Goal: Task Accomplishment & Management: Manage account settings

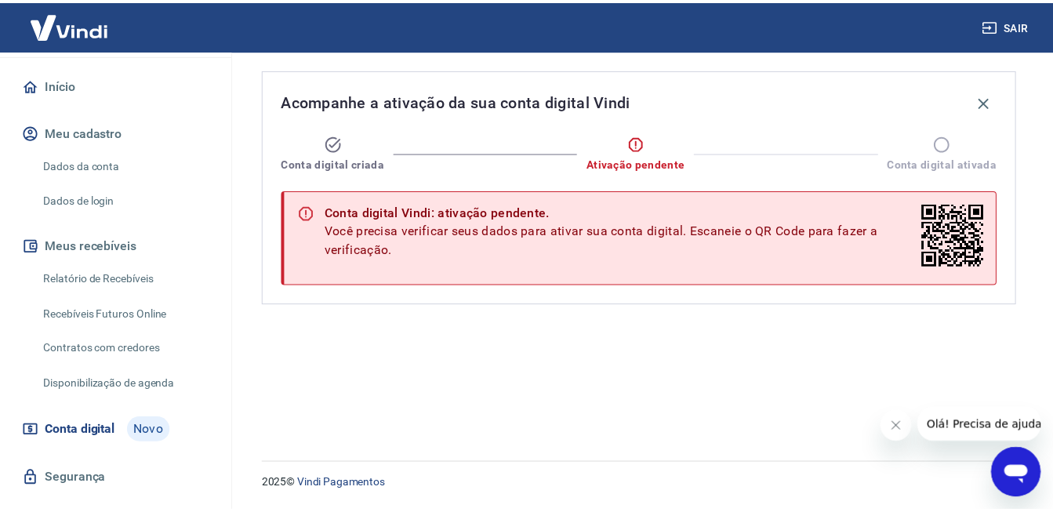
scroll to position [161, 0]
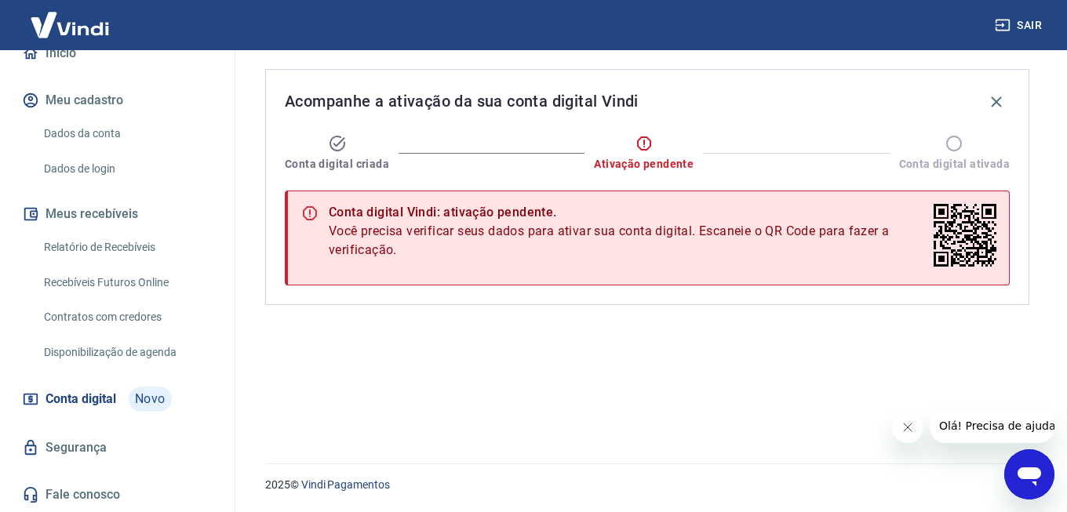
click at [85, 496] on link "Fale conosco" at bounding box center [117, 495] width 197 height 35
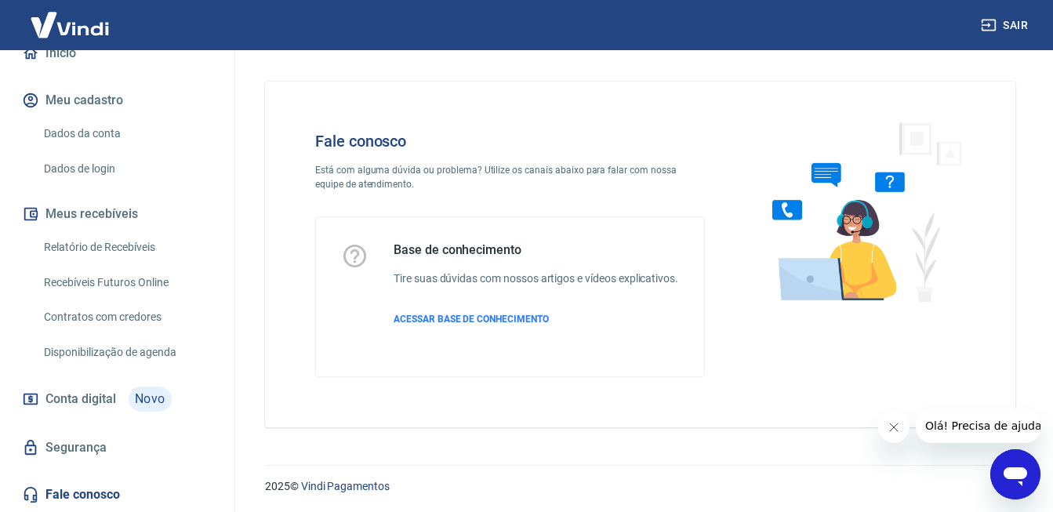
click at [1032, 476] on div "Abrir janela de mensagens" at bounding box center [1015, 474] width 47 height 47
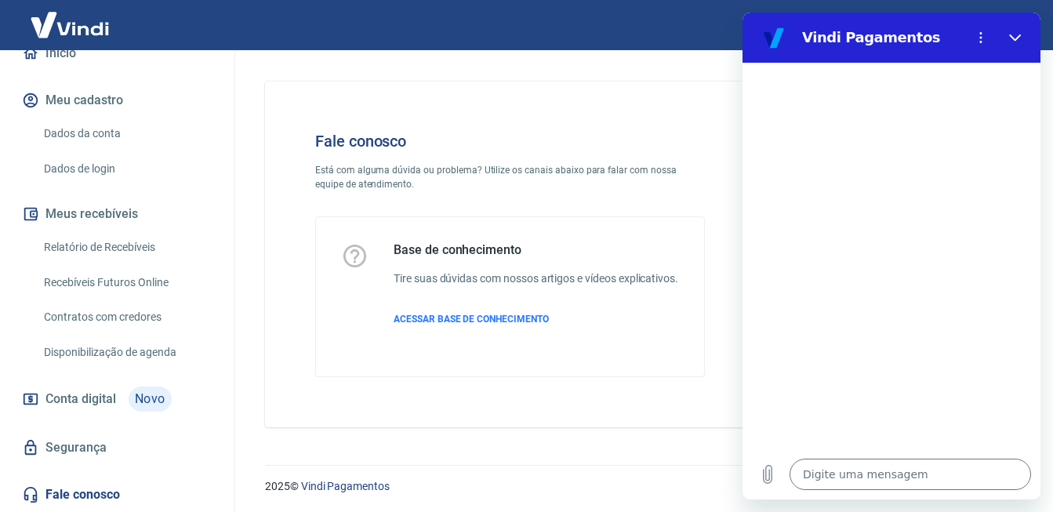
click at [846, 450] on div "Digite uma mensagem x" at bounding box center [892, 474] width 298 height 50
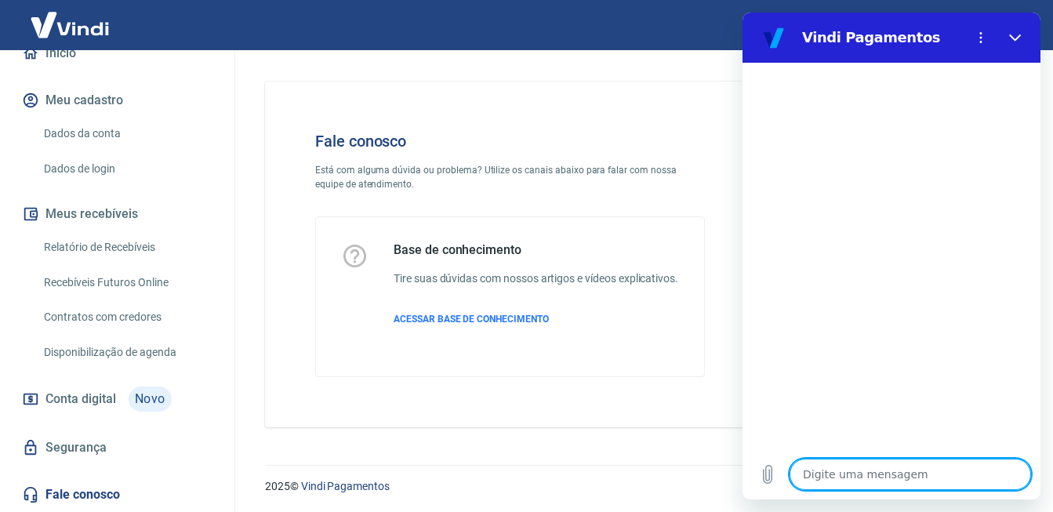
click at [861, 474] on textarea at bounding box center [911, 474] width 242 height 31
type textarea "O"
type textarea "x"
type textarea "Ol"
type textarea "x"
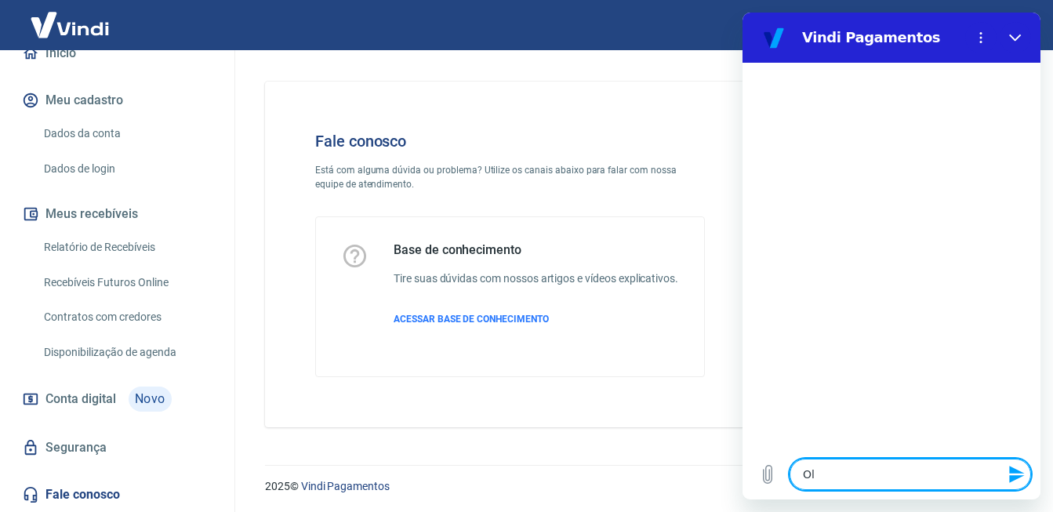
type textarea "Olp"
type textarea "x"
type textarea "Olpa"
type textarea "x"
click at [845, 466] on textarea at bounding box center [911, 474] width 242 height 31
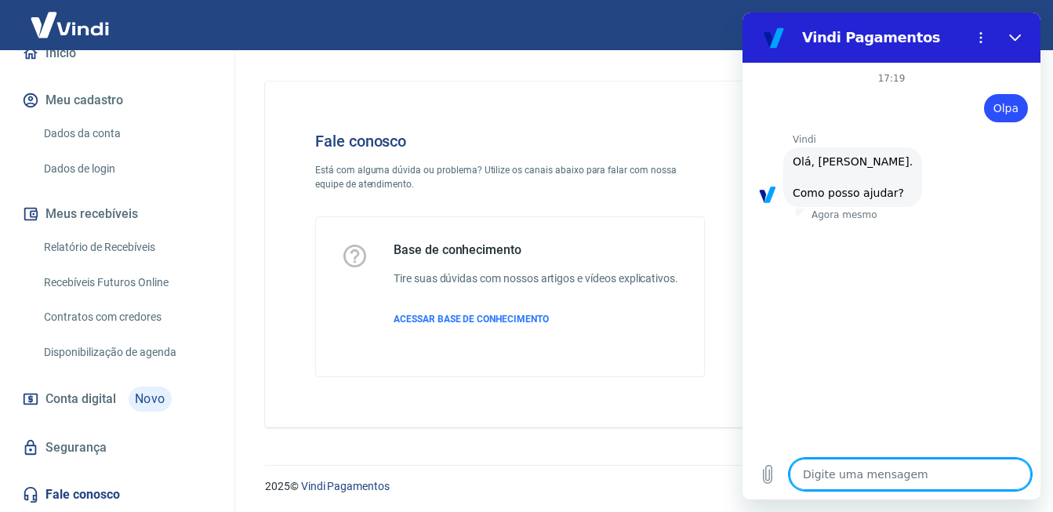
type textarea "x"
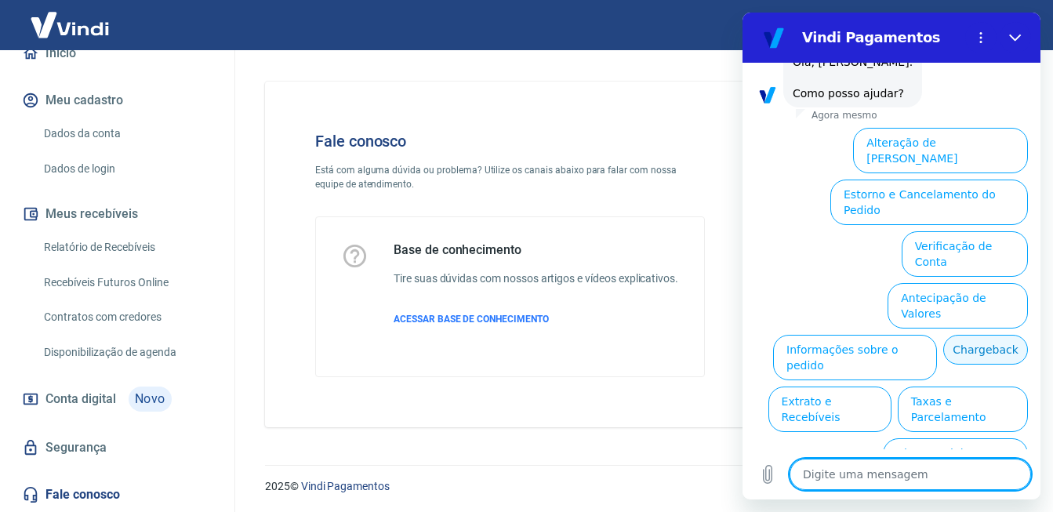
scroll to position [99, 0]
click at [826, 479] on textarea at bounding box center [911, 474] width 242 height 31
type textarea "E"
type textarea "x"
type textarea "Er"
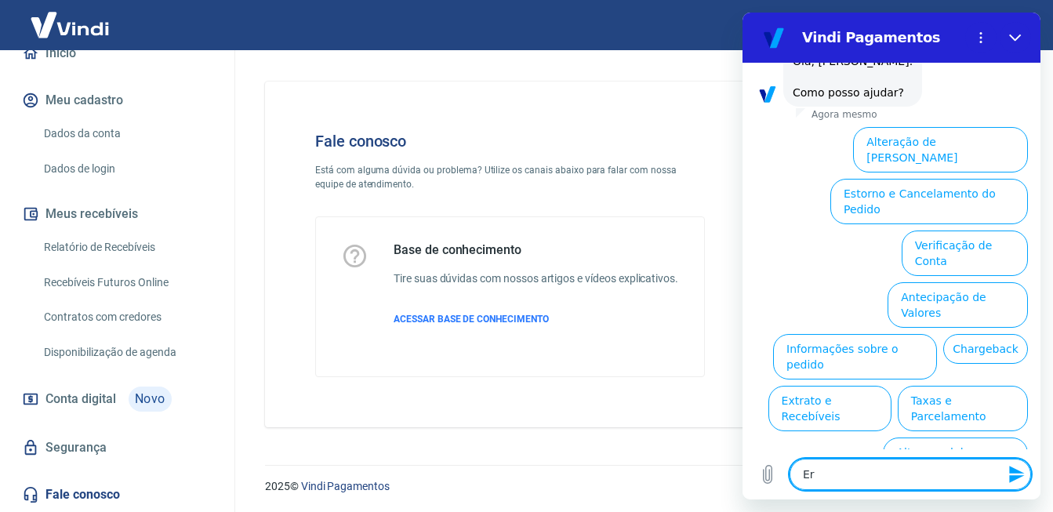
type textarea "x"
type textarea "Err"
type textarea "x"
type textarea "Erro"
type textarea "x"
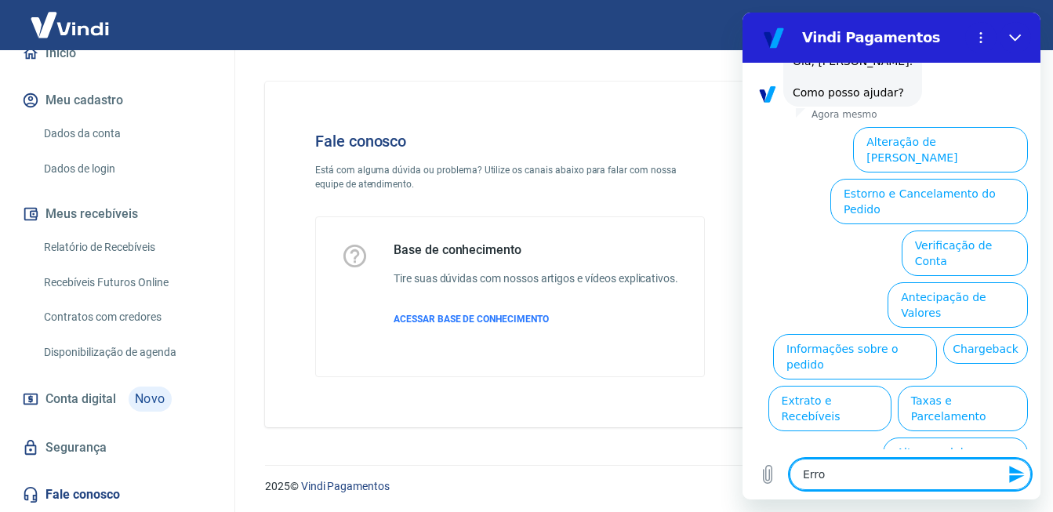
type textarea "Erro"
type textarea "x"
type textarea "Erro n"
type textarea "x"
type textarea "Erro no"
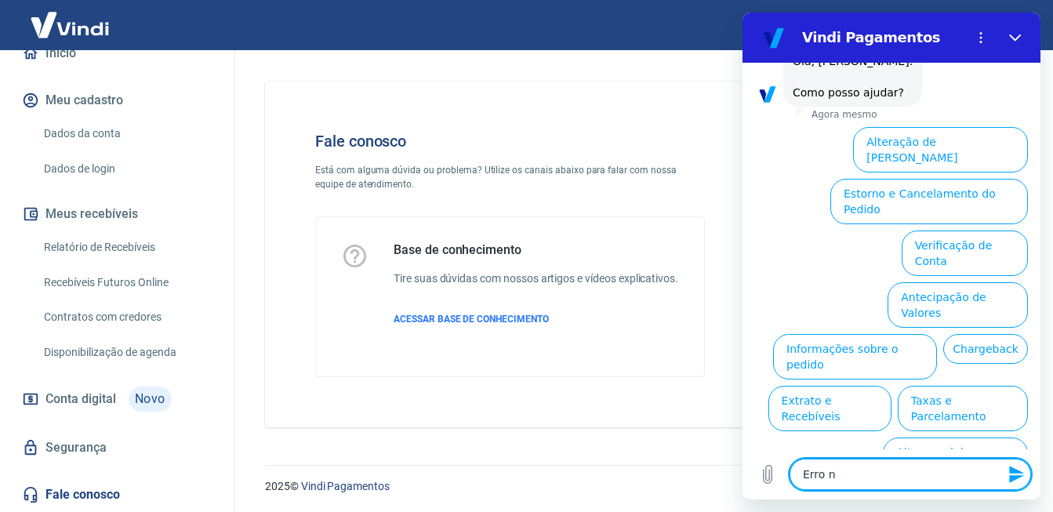
type textarea "x"
type textarea "Erro no"
type textarea "x"
type textarea "Erro no p"
type textarea "x"
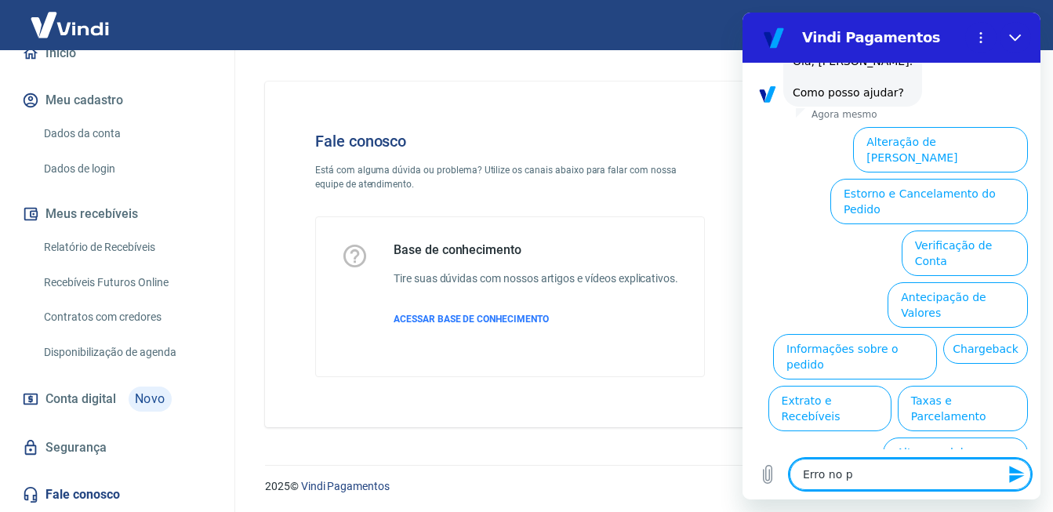
type textarea "Erro no px"
type textarea "x"
type textarea "Erro no p"
type textarea "x"
type textarea "Erro no pi"
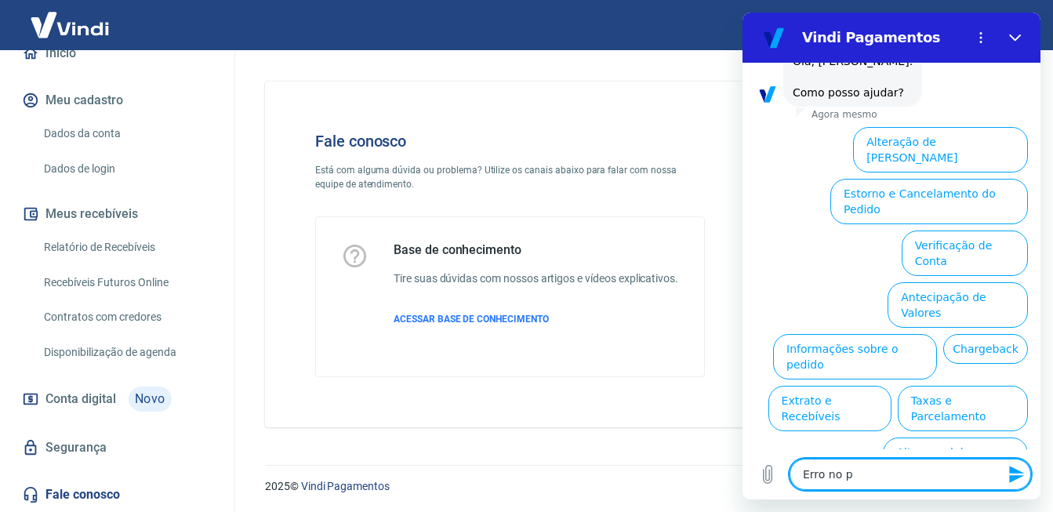
type textarea "x"
type textarea "Erro no pix"
type textarea "x"
type textarea "Erro no pix"
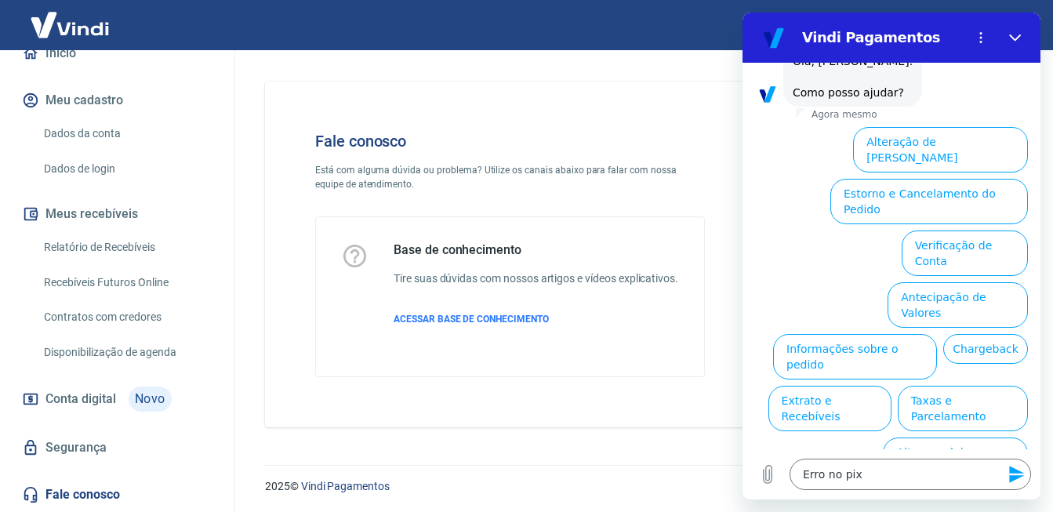
click at [1013, 471] on icon "Enviar mensagem" at bounding box center [1016, 474] width 15 height 17
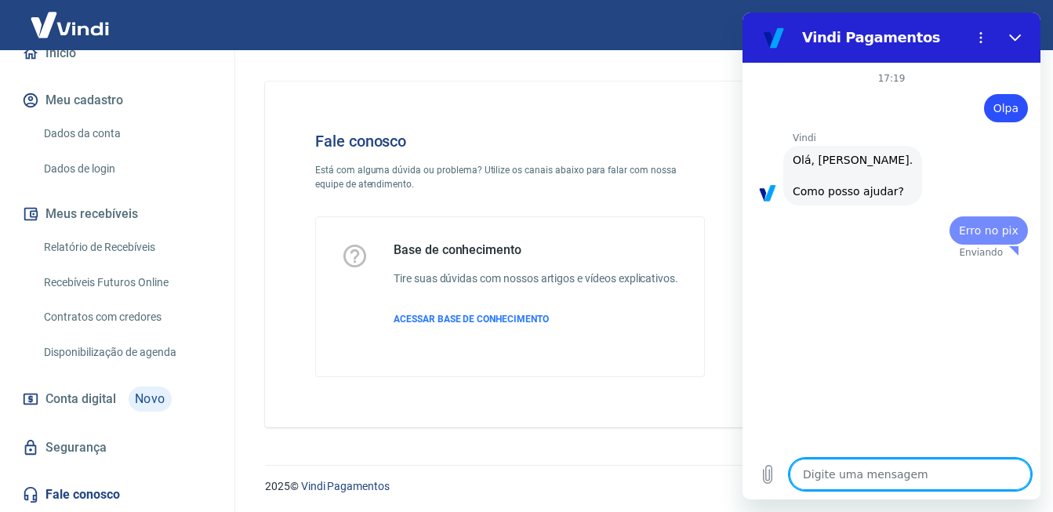
scroll to position [0, 0]
type textarea "x"
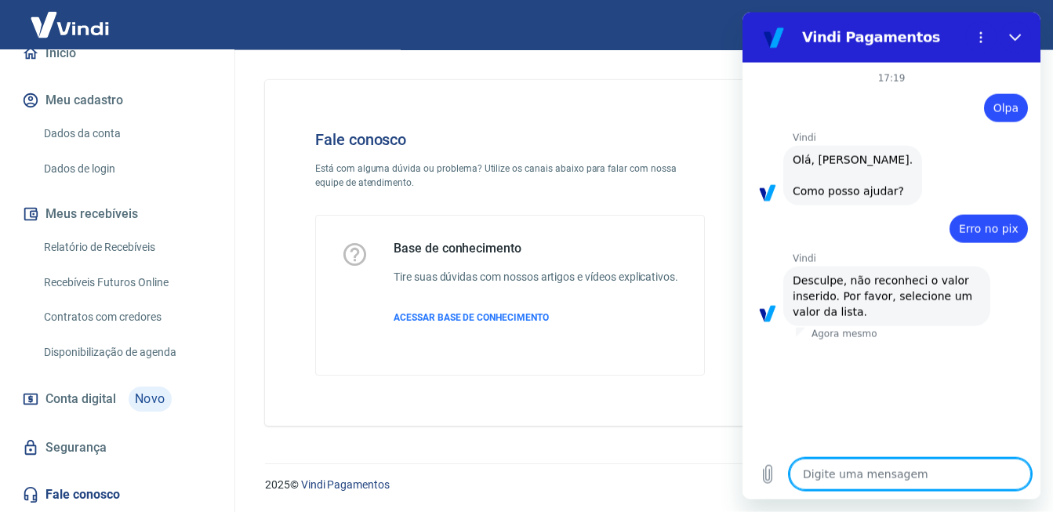
scroll to position [18, 0]
click at [875, 485] on textarea at bounding box center [911, 474] width 242 height 31
type textarea "A"
type textarea "x"
type textarea "At"
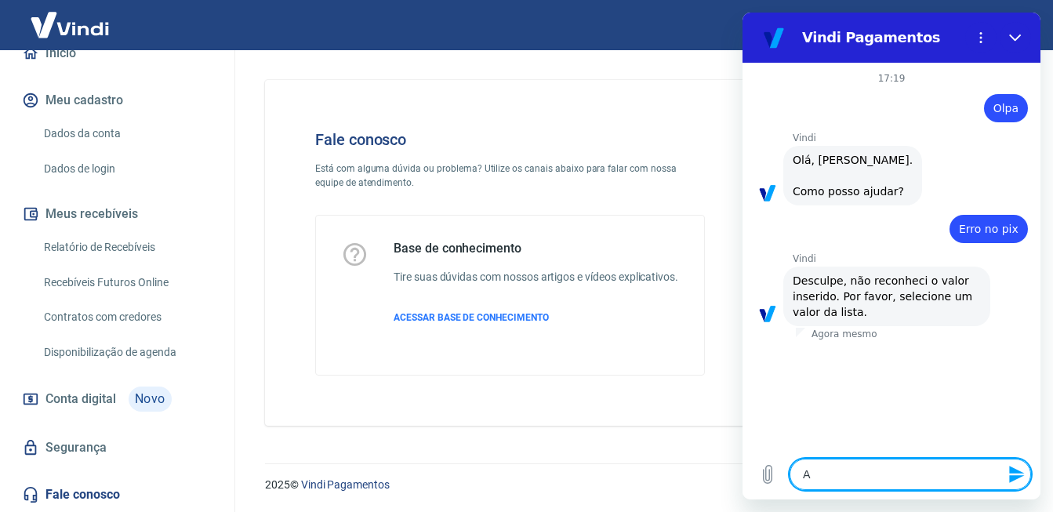
type textarea "x"
type textarea "A"
type textarea "x"
type textarea "P"
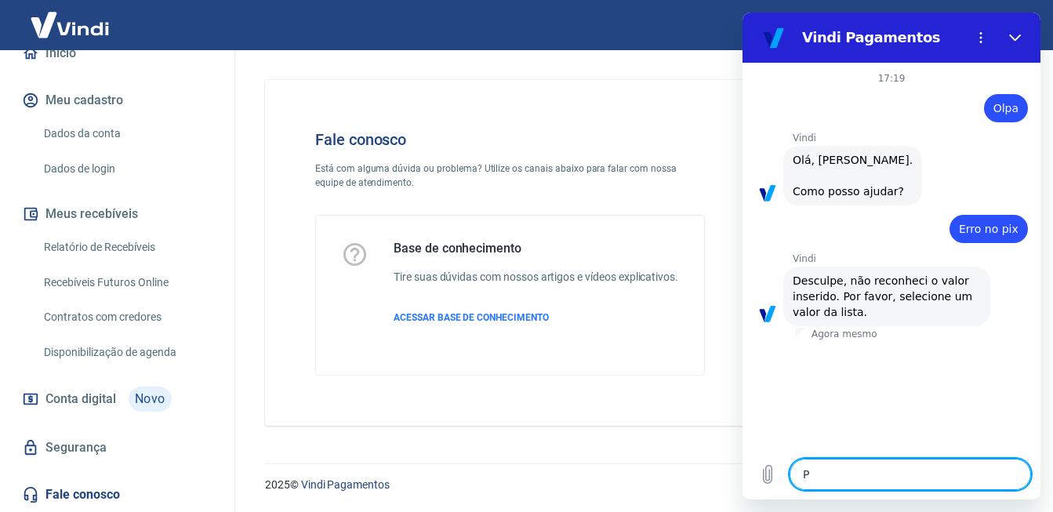
type textarea "x"
type textarea "Pr"
type textarea "x"
type textarea "Pre"
type textarea "x"
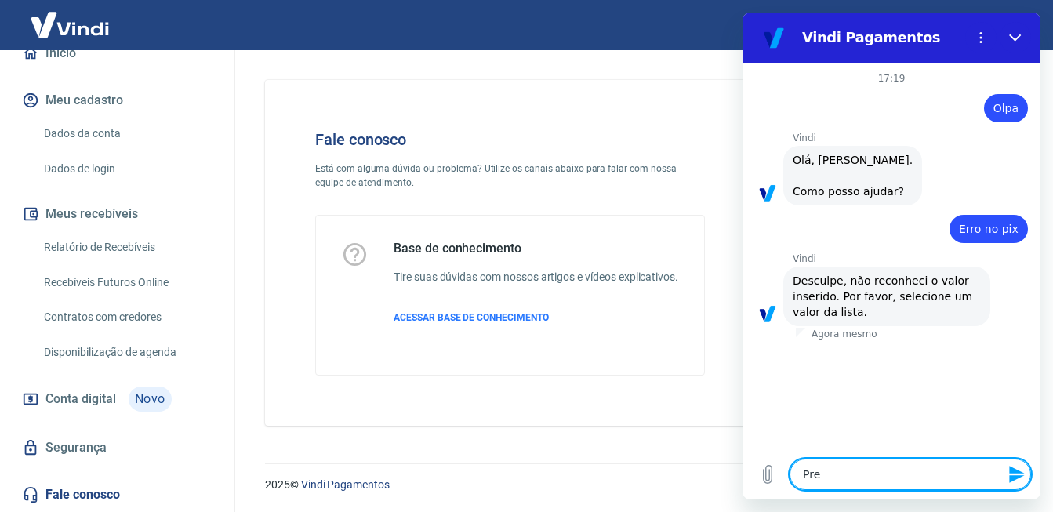
type textarea "Prec"
type textarea "x"
type textarea "Preci"
type textarea "x"
type textarea "Precis"
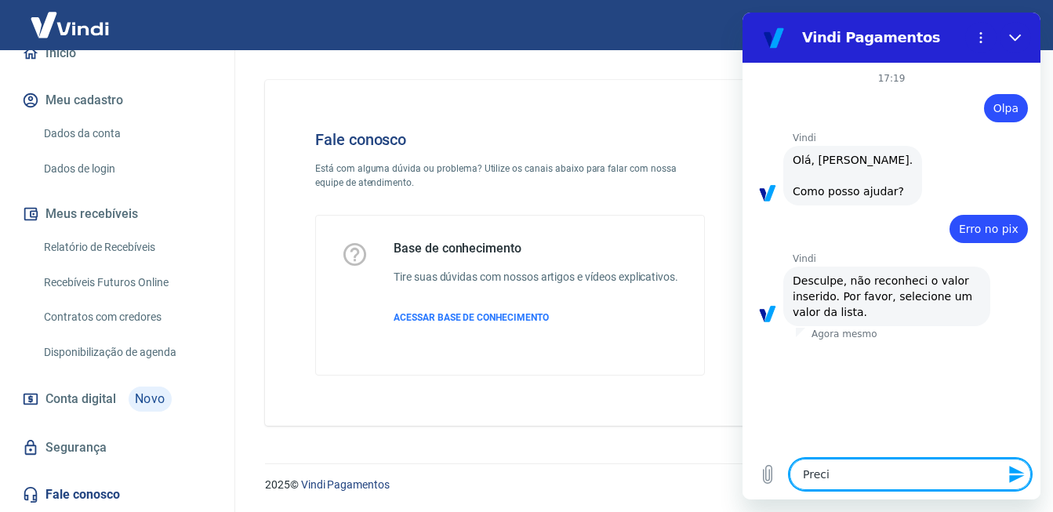
type textarea "x"
type textarea "Preciso"
type textarea "x"
type textarea "Preciso"
type textarea "x"
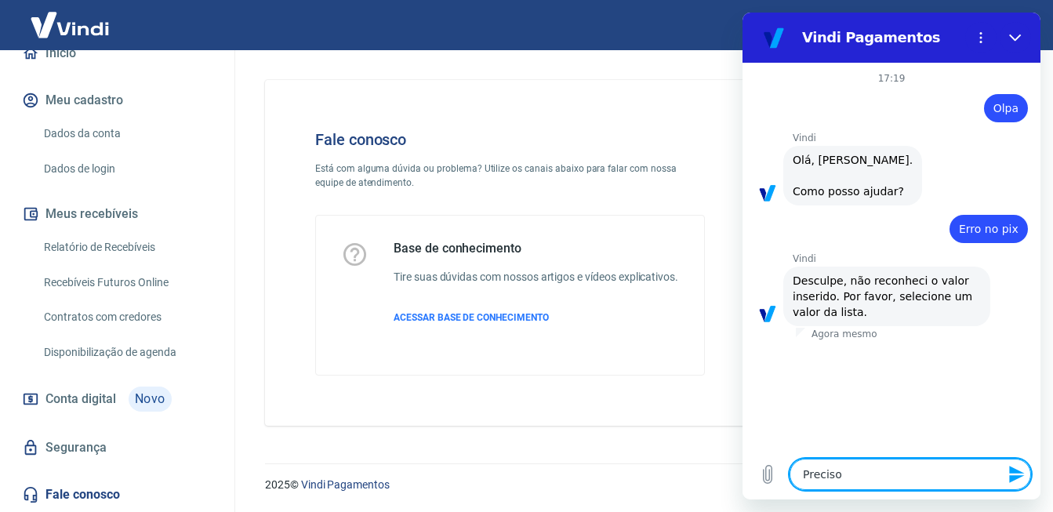
type textarea "Preciso d"
type textarea "x"
type textarea "Preciso de"
type textarea "x"
type textarea "Preciso de"
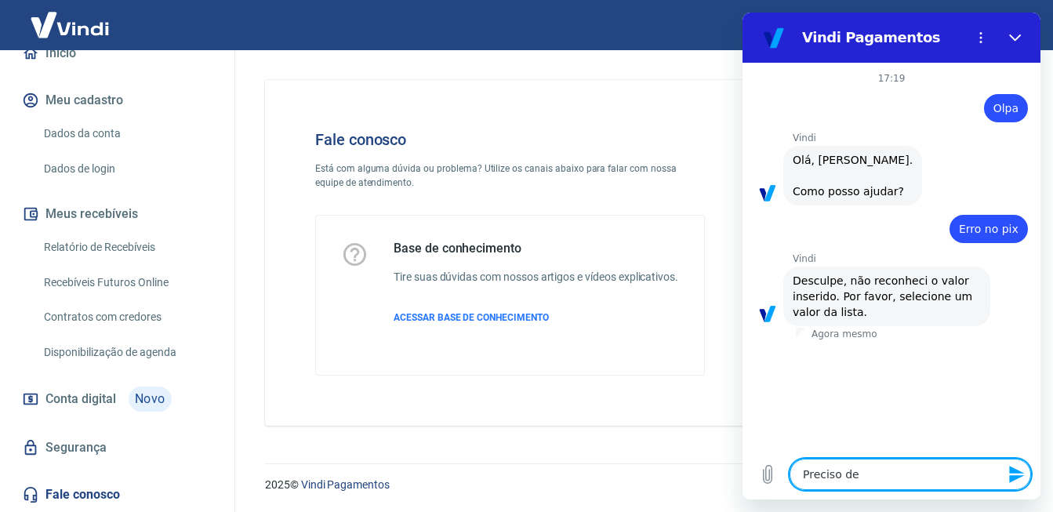
type textarea "x"
type textarea "Preciso de a"
type textarea "x"
type textarea "Preciso de at"
type textarea "x"
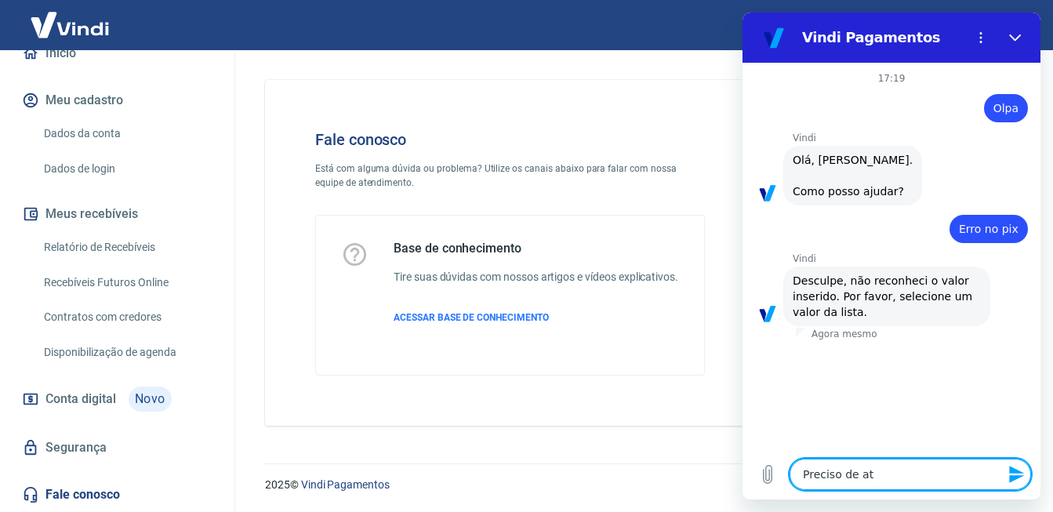
type textarea "Preciso de ate"
type textarea "x"
type textarea "Preciso de aten"
type textarea "x"
type textarea "Preciso de atend"
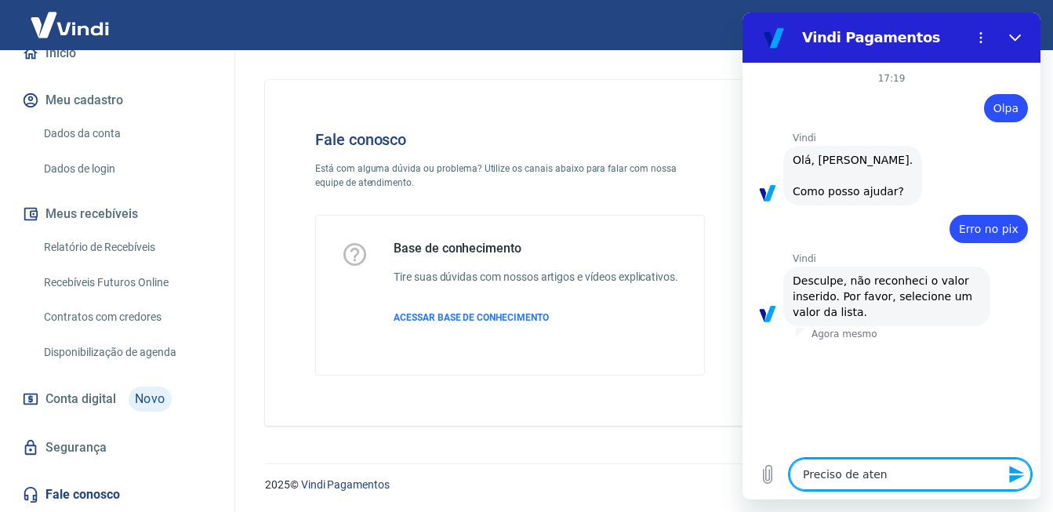
type textarea "x"
type textarea "Preciso de atendi"
type textarea "x"
type textarea "Preciso de atendie"
type textarea "x"
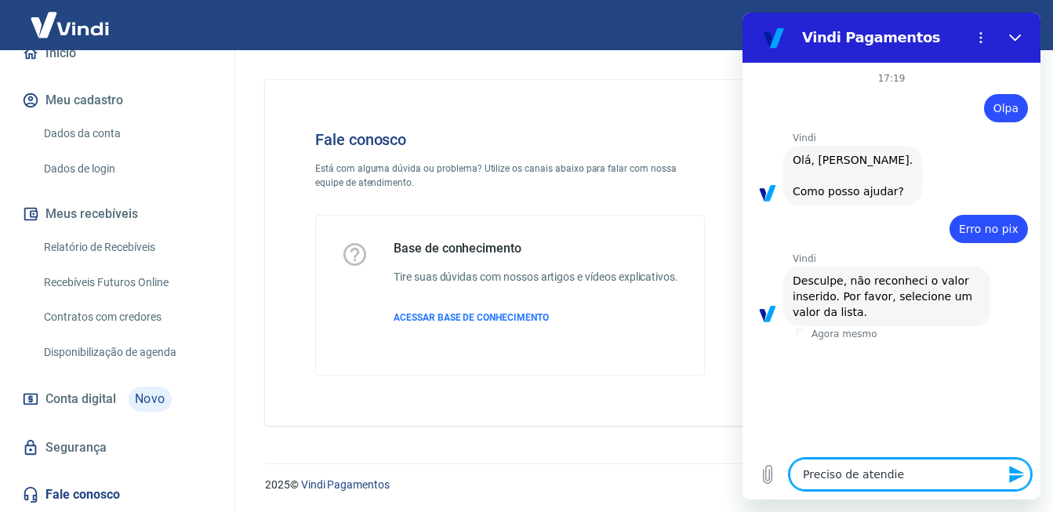
type textarea "Preciso de atendien"
type textarea "x"
type textarea "Preciso de atendient"
type textarea "x"
type textarea "Preciso de atendiento"
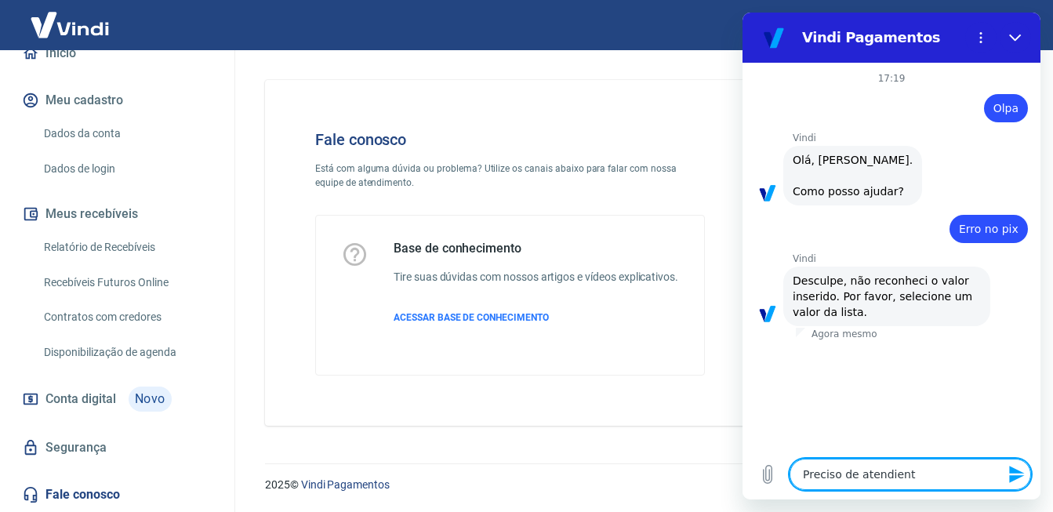
type textarea "x"
type textarea "Preciso de atendient"
type textarea "x"
type textarea "Preciso de atendien"
type textarea "x"
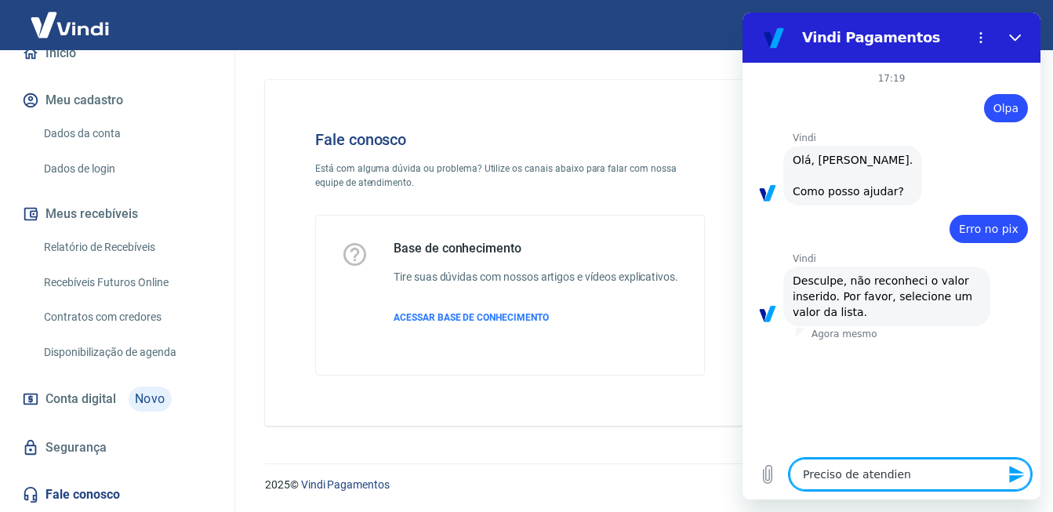
type textarea "Preciso de atendie"
type textarea "x"
type textarea "Preciso de atendi"
type textarea "x"
type textarea "Preciso de atendim"
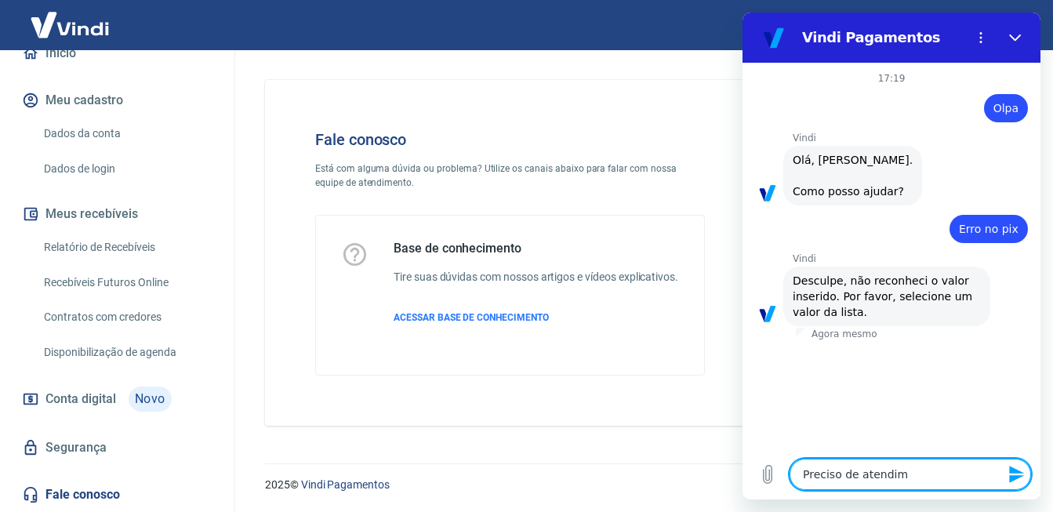
type textarea "x"
type textarea "Preciso de atendime"
type textarea "x"
type textarea "Preciso de atendimen"
type textarea "x"
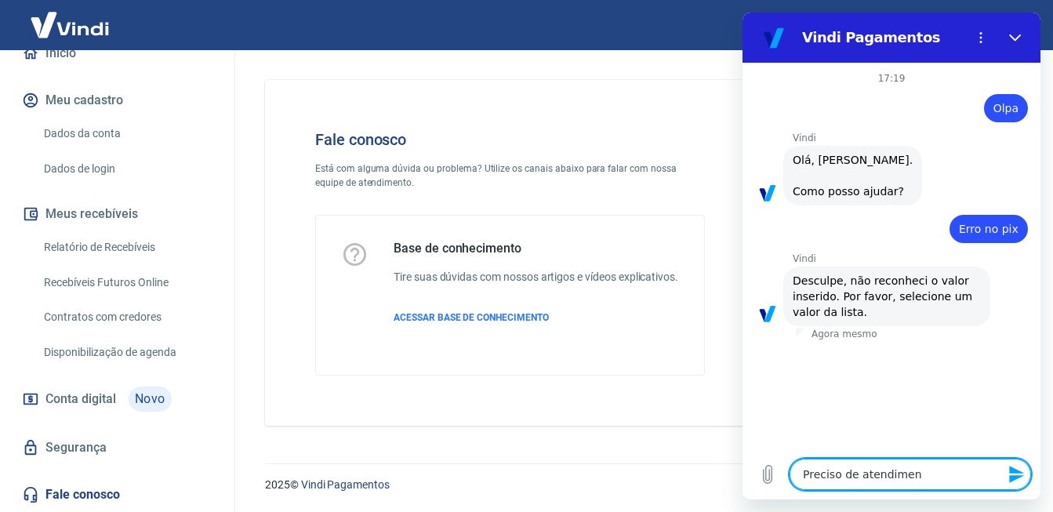
type textarea "Preciso de atendiment"
type textarea "x"
type textarea "Preciso de atendimento"
type textarea "x"
type textarea "Preciso de atendimento"
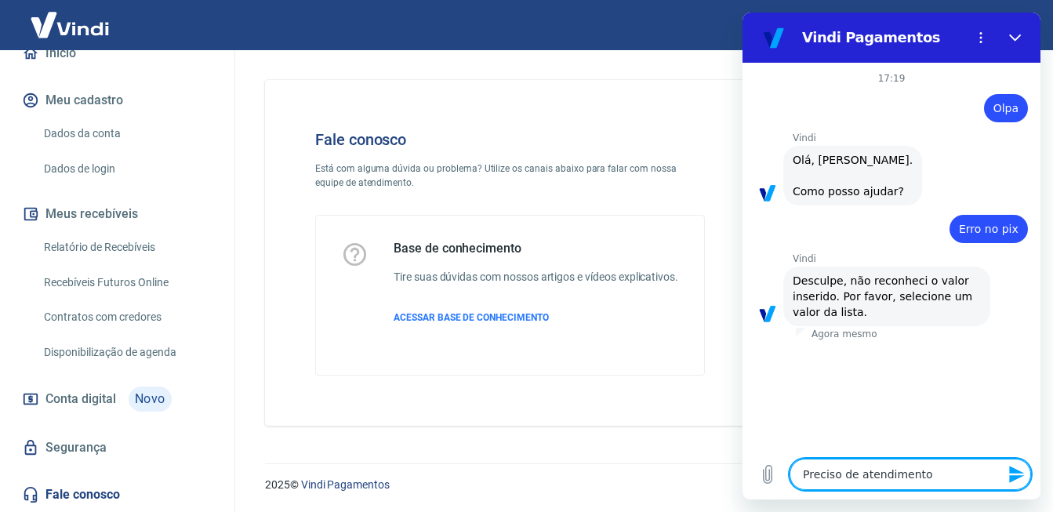
type textarea "x"
type textarea "Preciso de atendimento h"
type textarea "x"
type textarea "Preciso de atendimento hu"
type textarea "x"
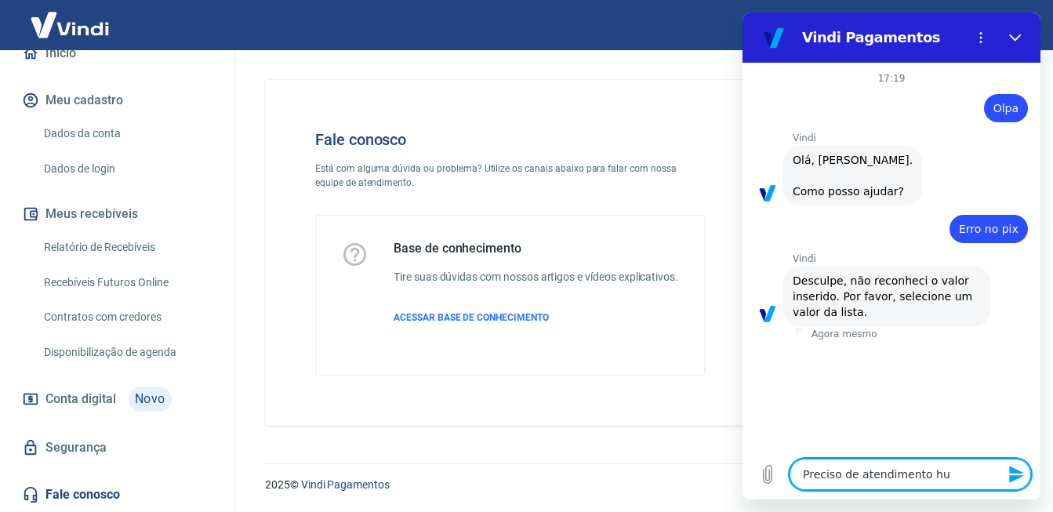
type textarea "Preciso de atendimento hum"
type textarea "x"
type textarea "Preciso de atendimento huma"
type textarea "x"
type textarea "Preciso de atendimento human"
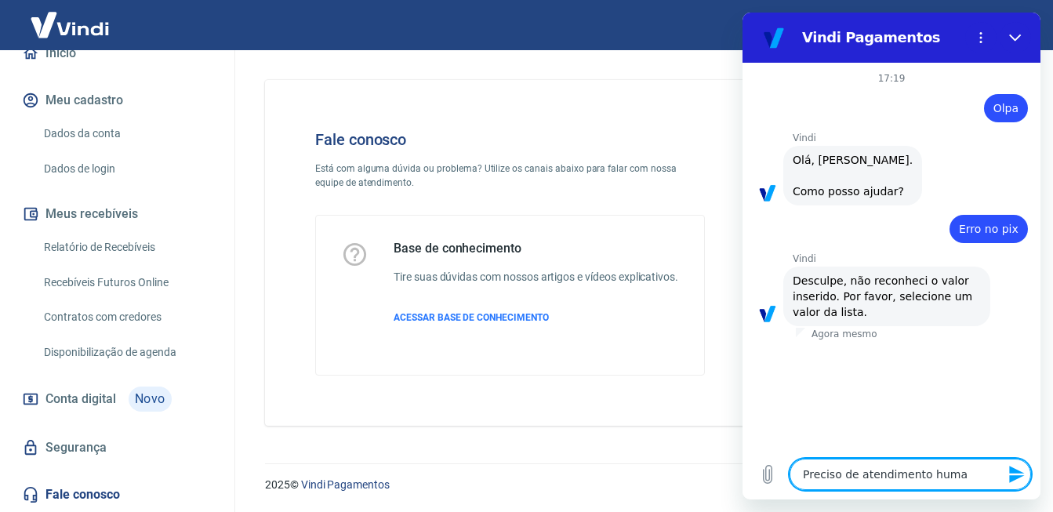
type textarea "x"
type textarea "Preciso de atendimento humani"
type textarea "x"
type textarea "Preciso de atendimento humanix"
type textarea "x"
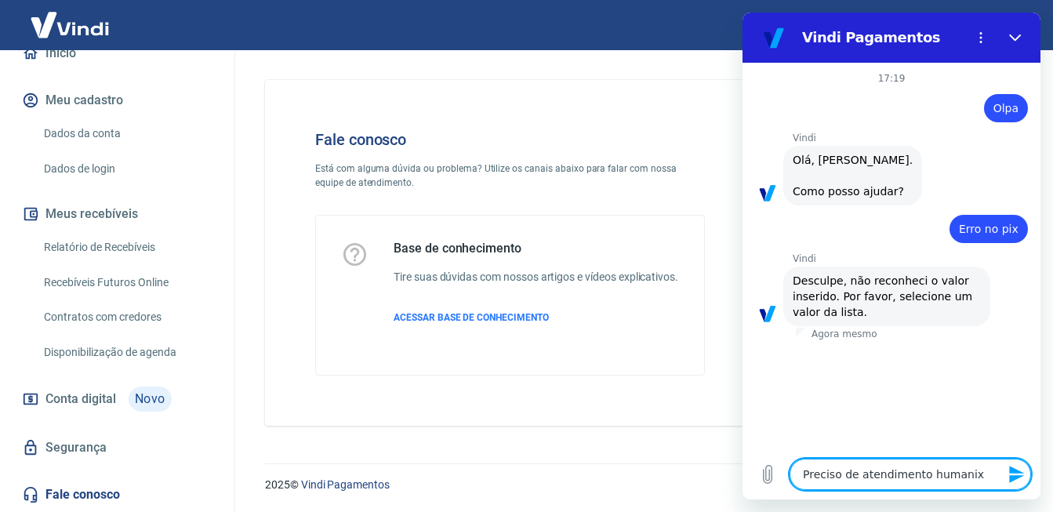
type textarea "Preciso de atendimento humanixa"
type textarea "x"
type textarea "Preciso de atendimento humanixad"
type textarea "x"
type textarea "Preciso de atendimento humanixa"
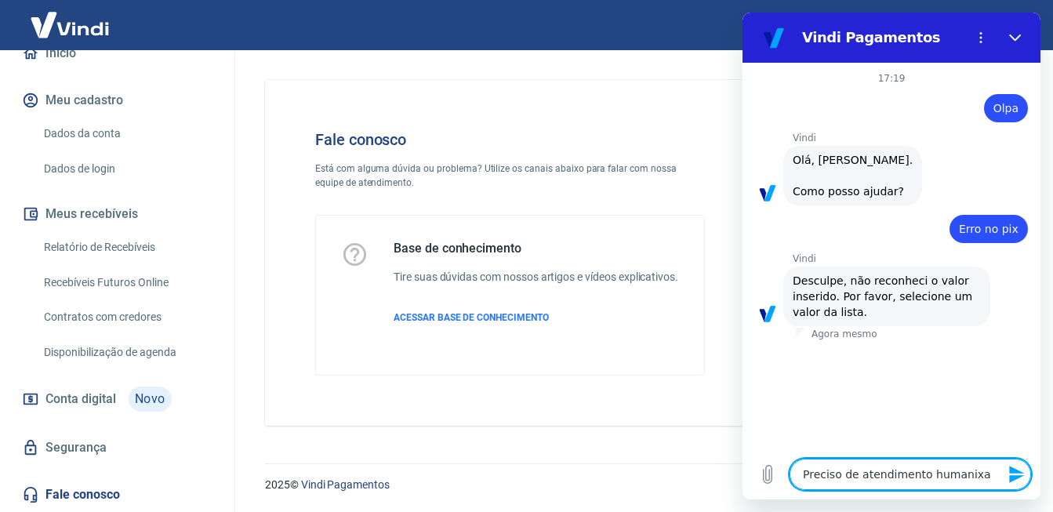
type textarea "x"
type textarea "Preciso de atendimento humanix"
type textarea "x"
type textarea "Preciso de atendimento humanixz"
type textarea "x"
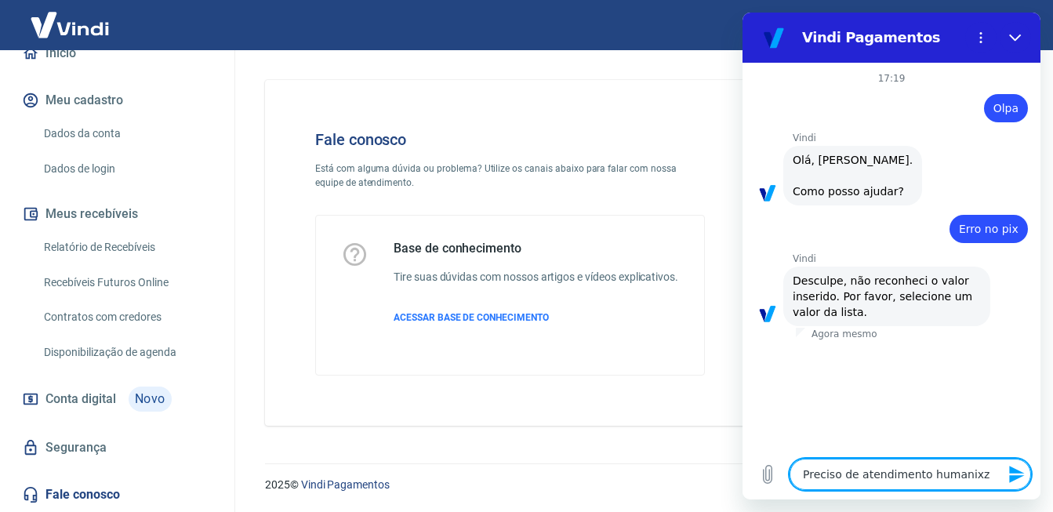
type textarea "Preciso de atendimento humanixza"
type textarea "x"
type textarea "Preciso de atendimento humanixz"
type textarea "x"
type textarea "Preciso de atendimento humanix"
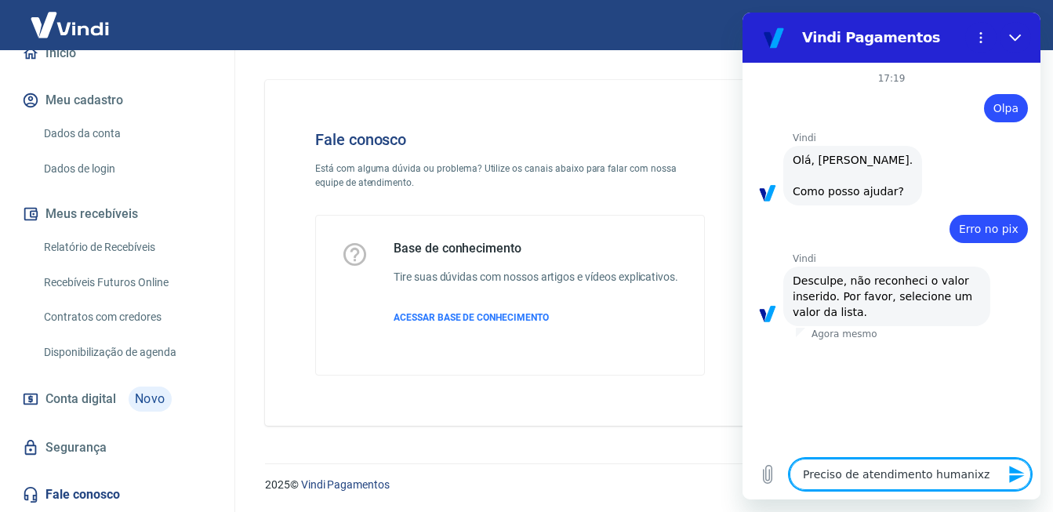
type textarea "x"
type textarea "Preciso de atendimento humani"
type textarea "x"
type textarea "Preciso de atendimento humaniz"
type textarea "x"
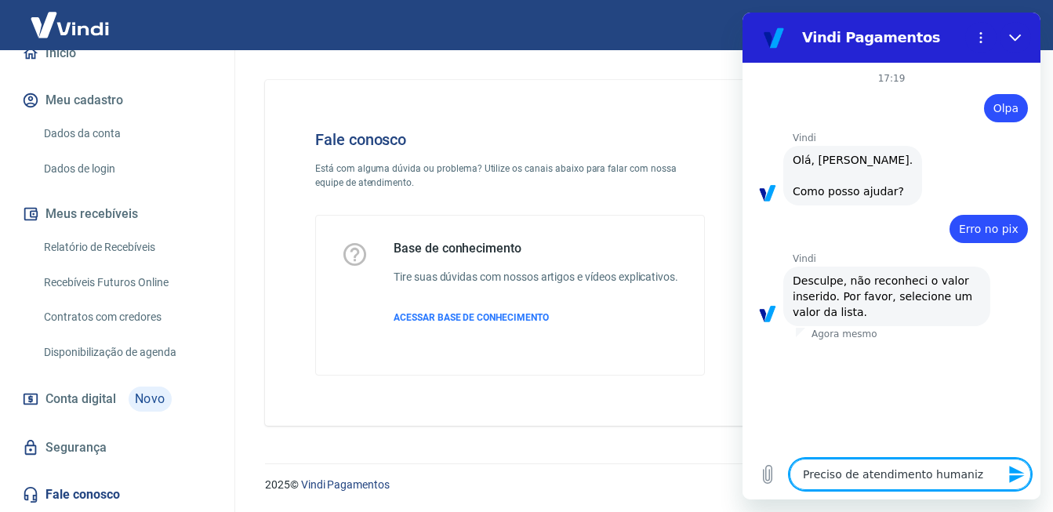
type textarea "Preciso de atendimento humaniza"
type textarea "x"
type textarea "Preciso de atendimento humanizad"
type textarea "x"
type textarea "Preciso de atendimento humanizado"
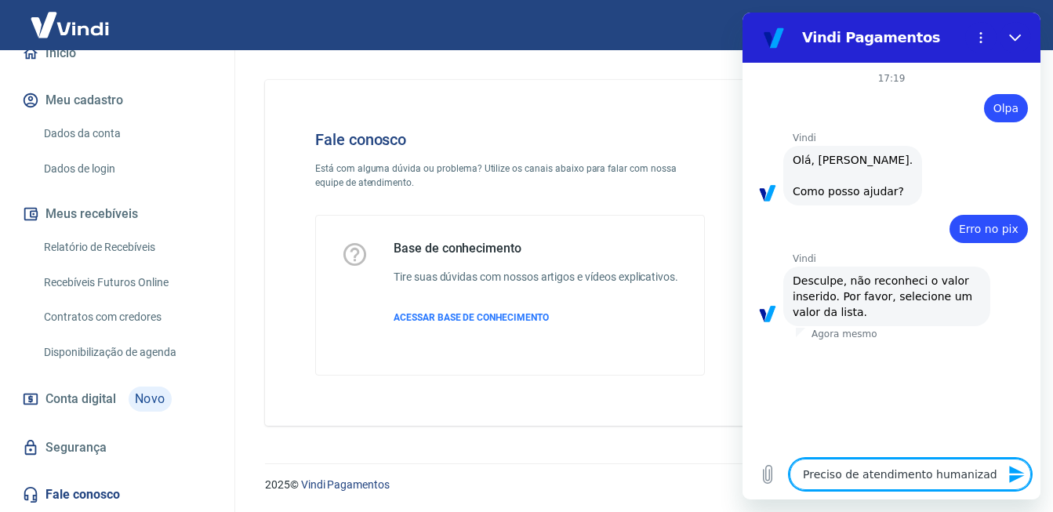
type textarea "x"
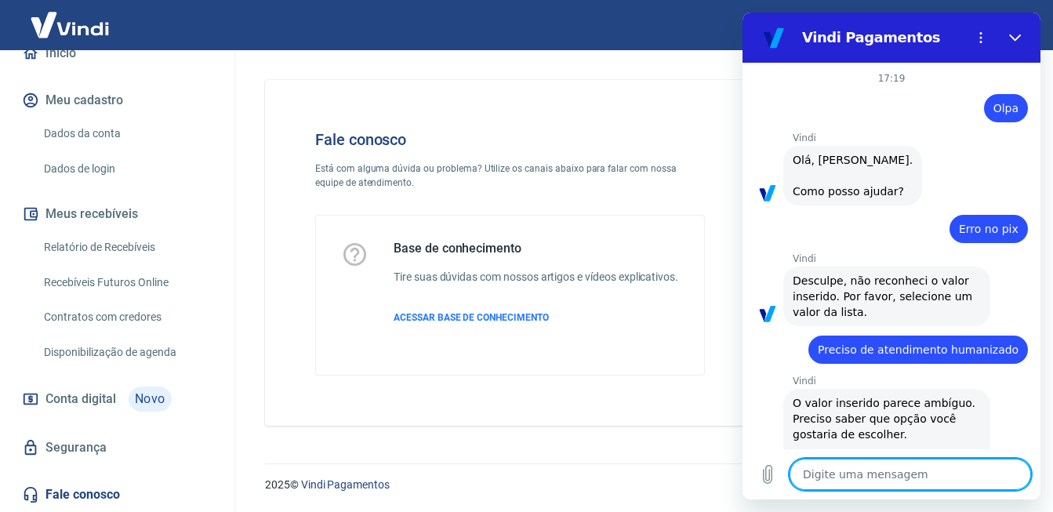
type textarea "x"
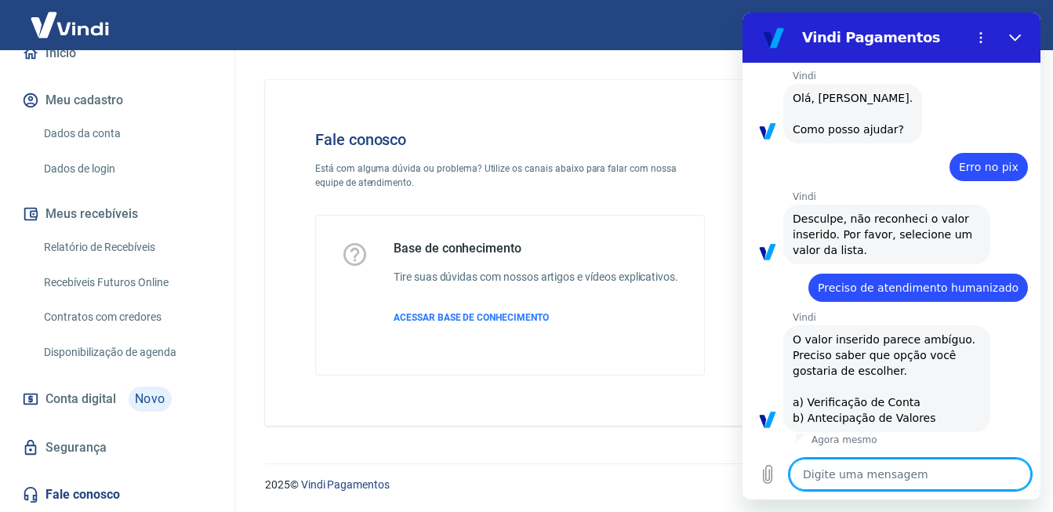
scroll to position [63, 0]
click at [913, 478] on textarea at bounding box center [911, 474] width 242 height 31
type textarea "a"
type textarea "x"
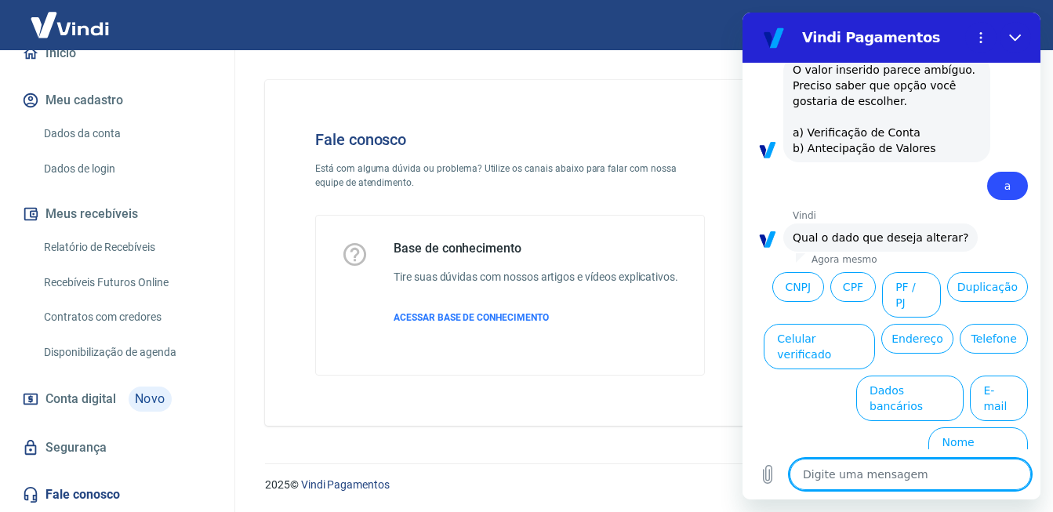
scroll to position [333, 0]
click at [117, 495] on link "Fale conosco" at bounding box center [117, 495] width 197 height 35
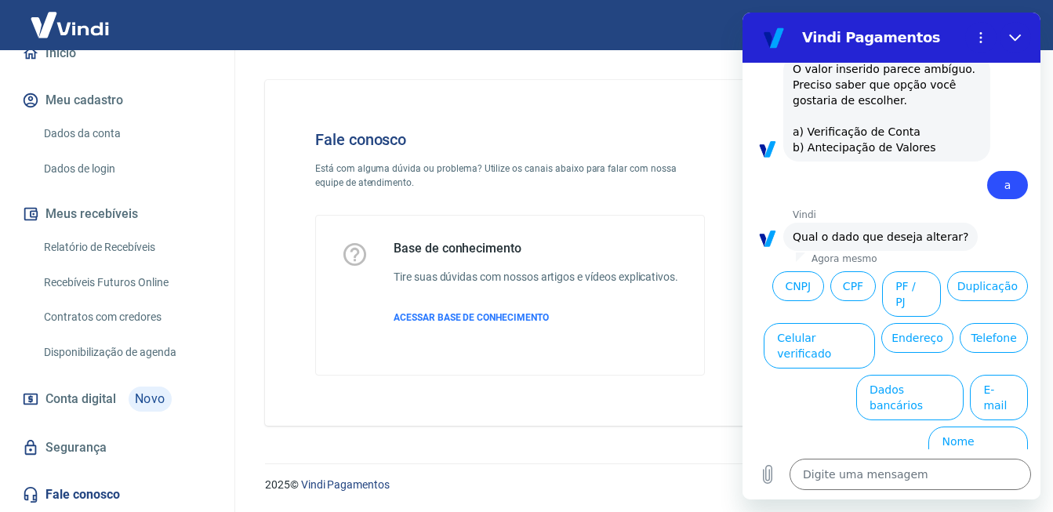
click at [518, 360] on div "Base de conhecimento Tire suas dúvidas com nossos artigos e vídeos explicativos…" at bounding box center [510, 295] width 388 height 159
click at [970, 34] on button "Menu de opções" at bounding box center [981, 37] width 31 height 31
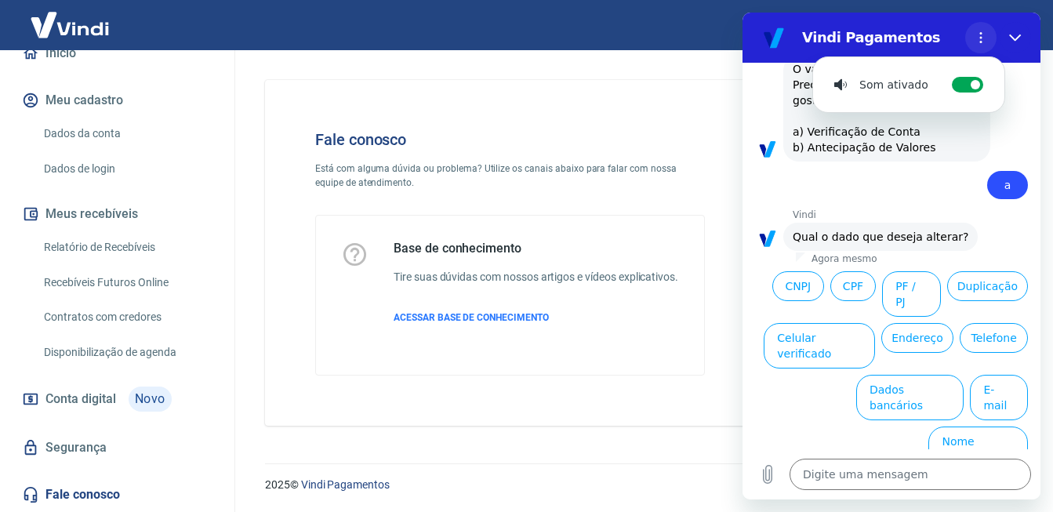
click at [983, 32] on icon "Menu de opções" at bounding box center [981, 37] width 13 height 13
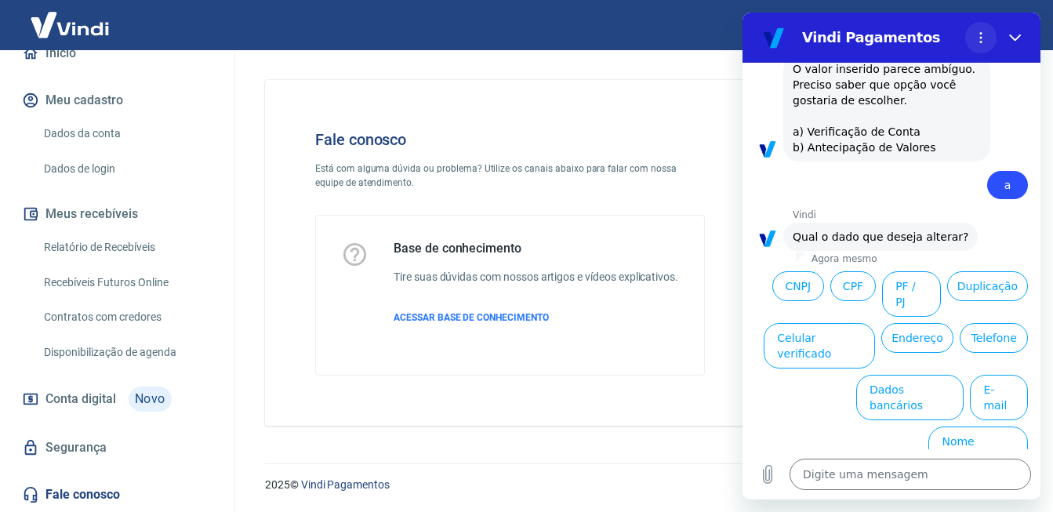
click at [983, 32] on icon "Menu de opções" at bounding box center [981, 37] width 13 height 13
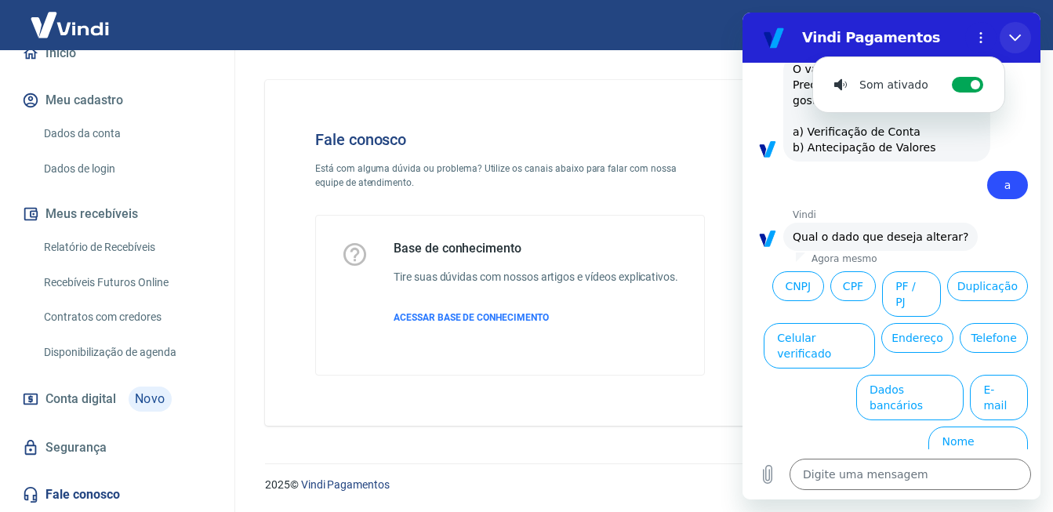
click at [1020, 34] on icon "Fechar" at bounding box center [1015, 37] width 13 height 13
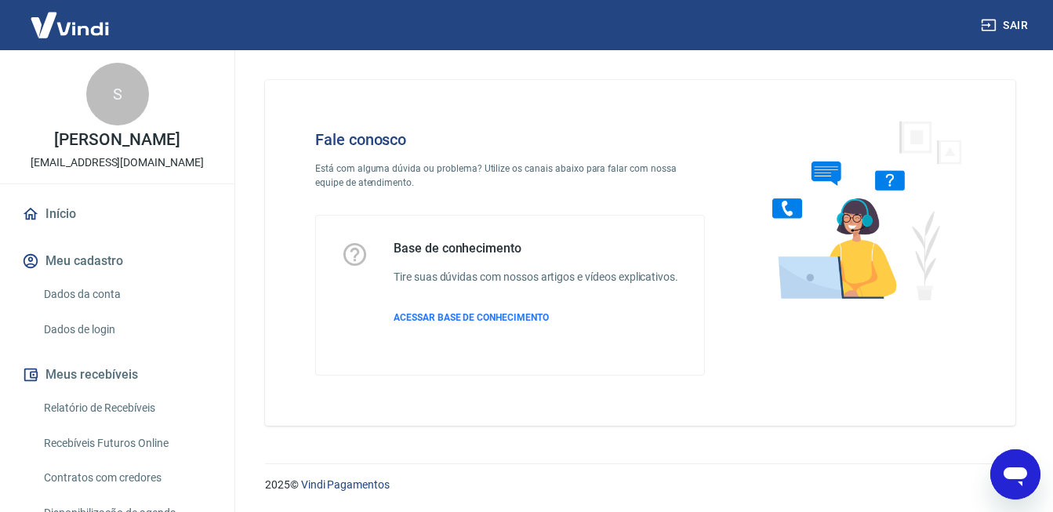
scroll to position [18, 0]
click at [1005, 486] on icon "Abrir janela de mensagens" at bounding box center [1016, 474] width 28 height 28
type textarea "x"
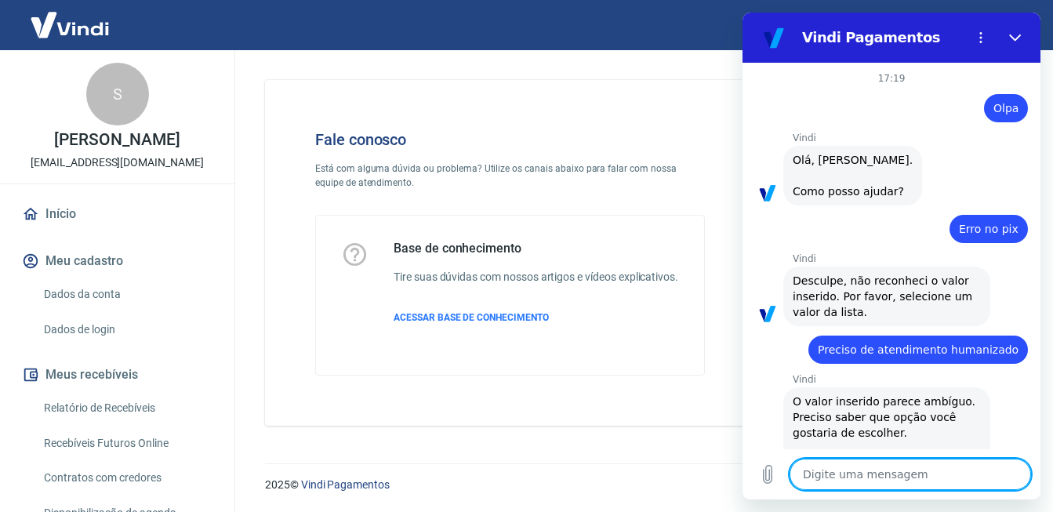
scroll to position [333, 0]
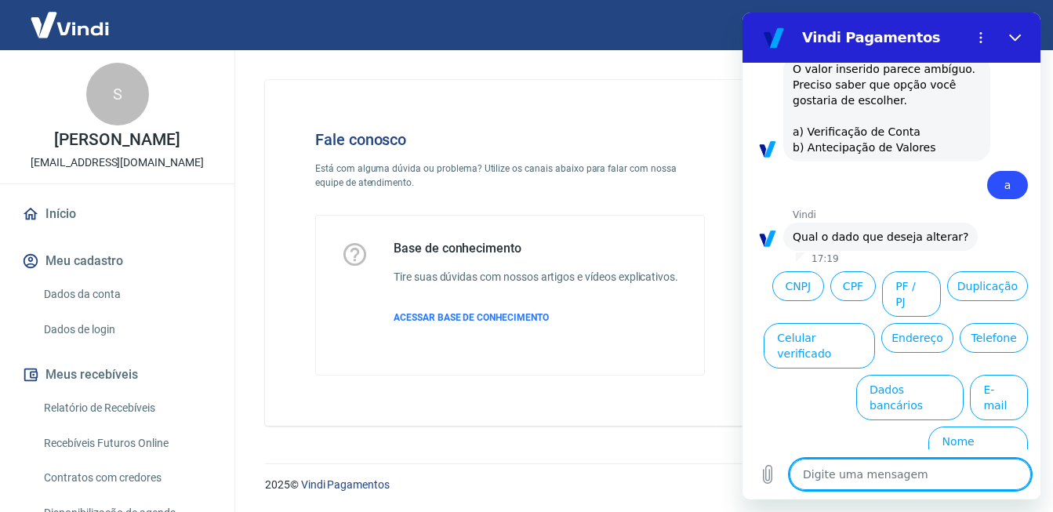
click at [853, 482] on textarea at bounding box center [911, 474] width 242 height 31
type textarea "a"
type textarea "x"
type textarea "at"
type textarea "x"
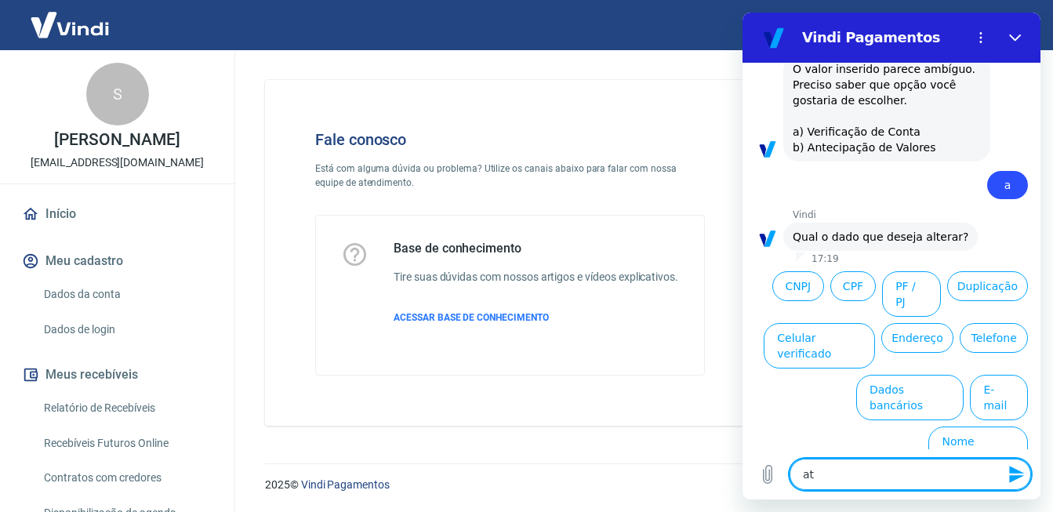
type textarea "ate"
type textarea "x"
type textarea "ated"
type textarea "x"
type textarea "ate"
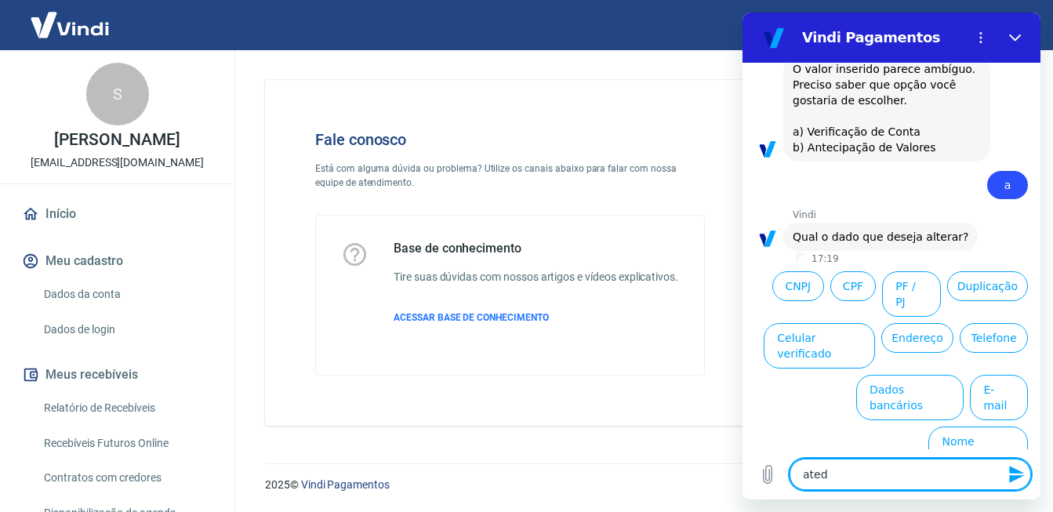
type textarea "x"
type textarea "aten"
type textarea "x"
type textarea "atend"
type textarea "x"
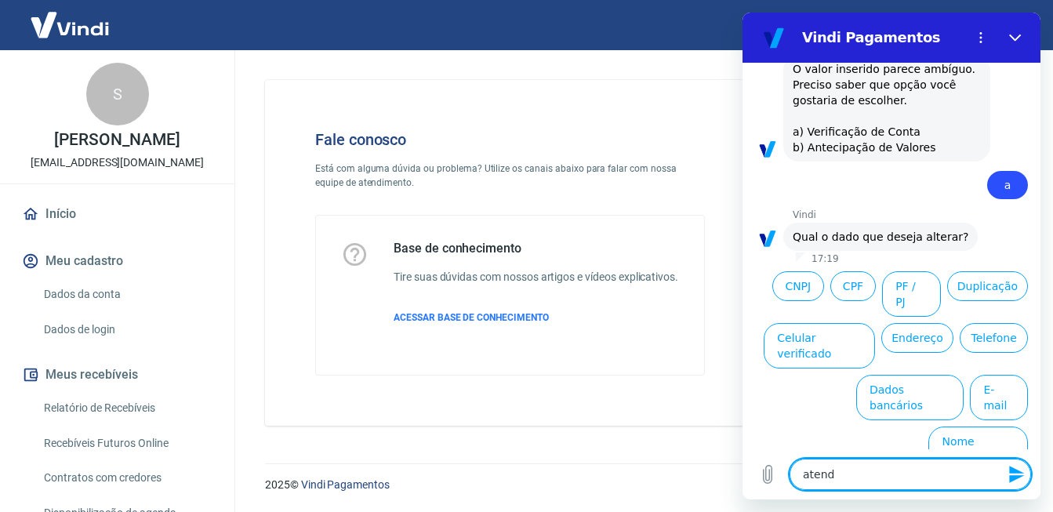
type textarea "atendi"
type textarea "x"
type textarea "atendim"
type textarea "x"
type textarea "atendime"
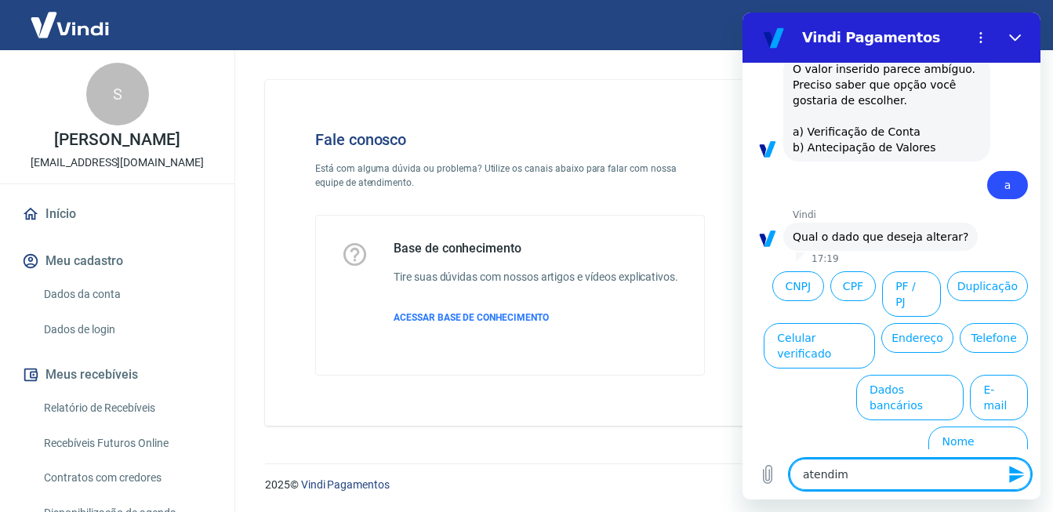
type textarea "x"
type textarea "atendimen"
type textarea "x"
type textarea "atendiment"
type textarea "x"
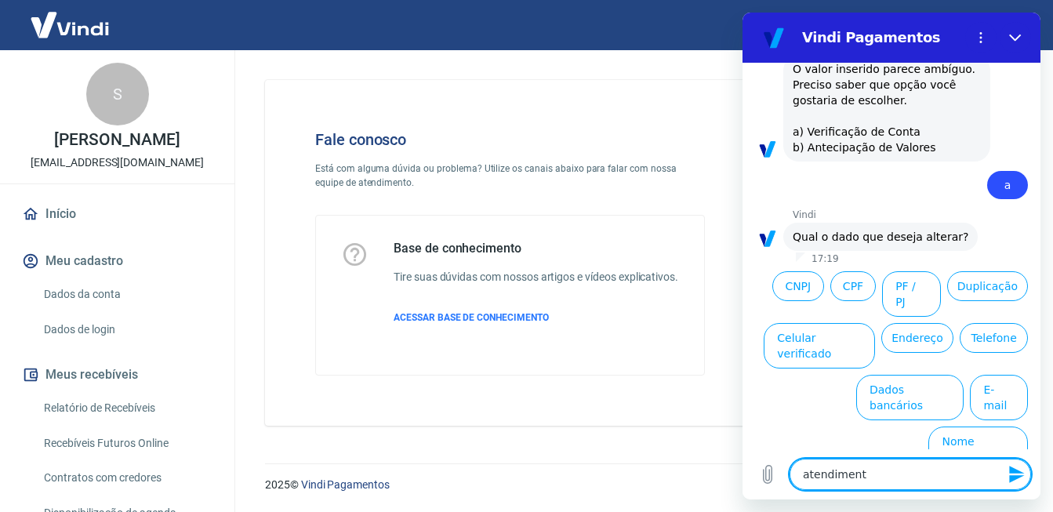
type textarea "atendimento"
type textarea "x"
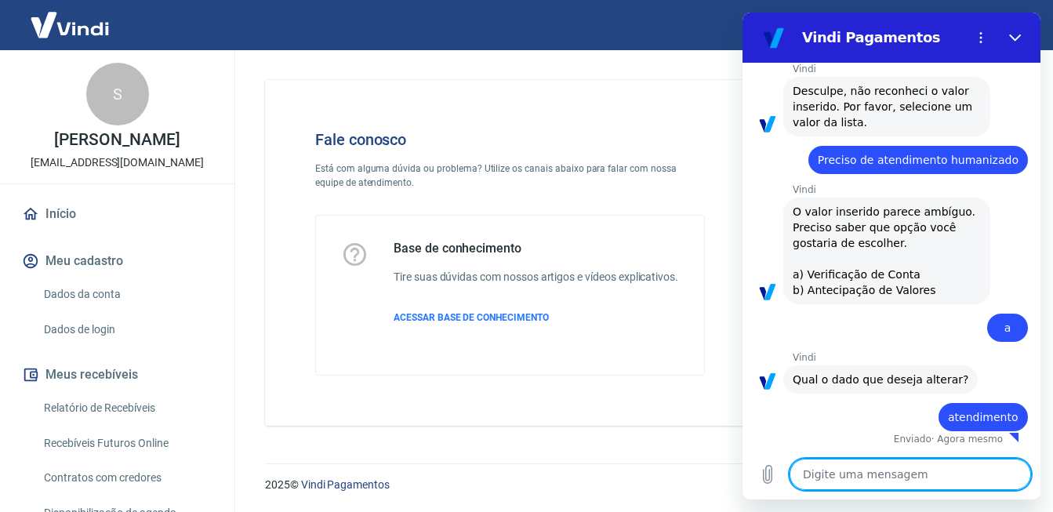
type textarea "x"
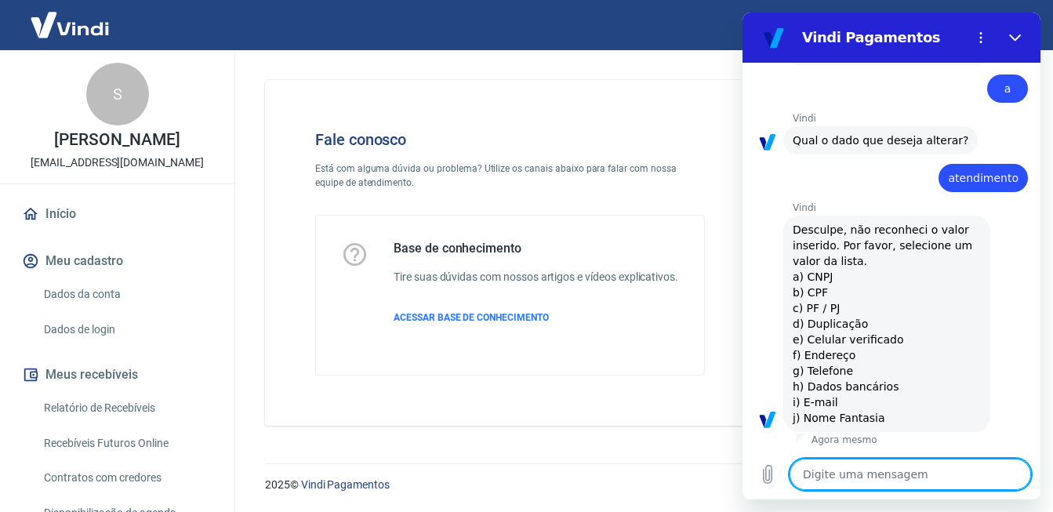
scroll to position [430, 0]
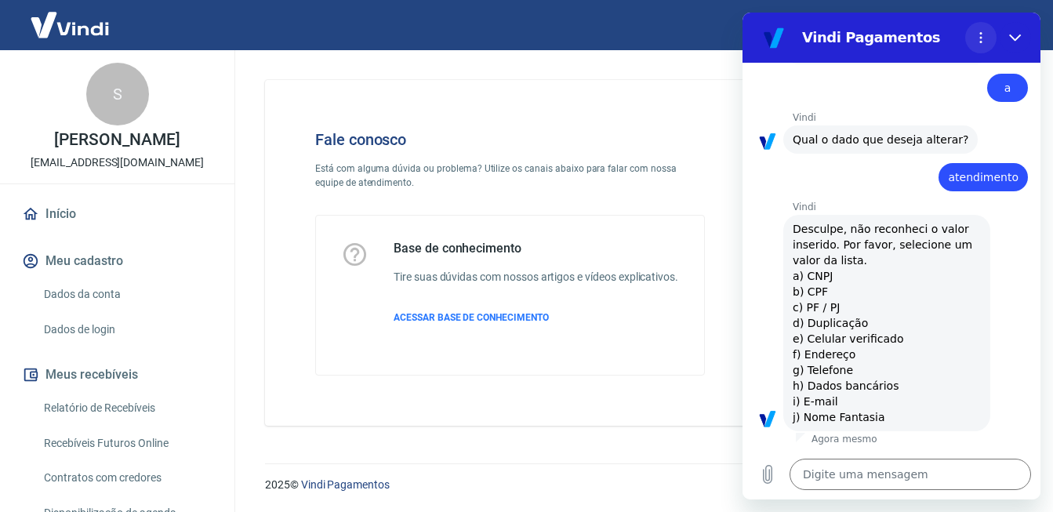
click at [973, 42] on button "Menu de opções" at bounding box center [981, 37] width 31 height 31
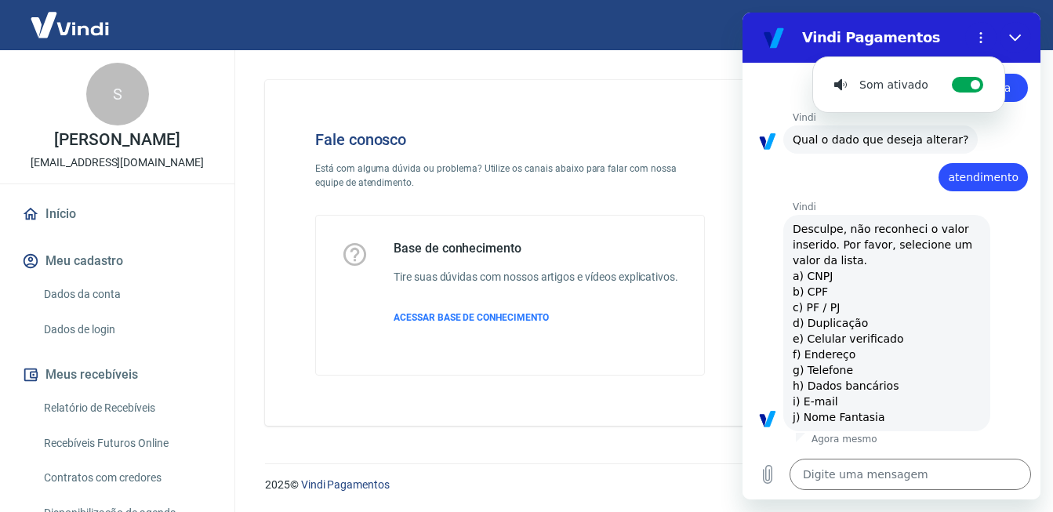
click at [900, 493] on div "Digite uma mensagem x" at bounding box center [892, 474] width 298 height 50
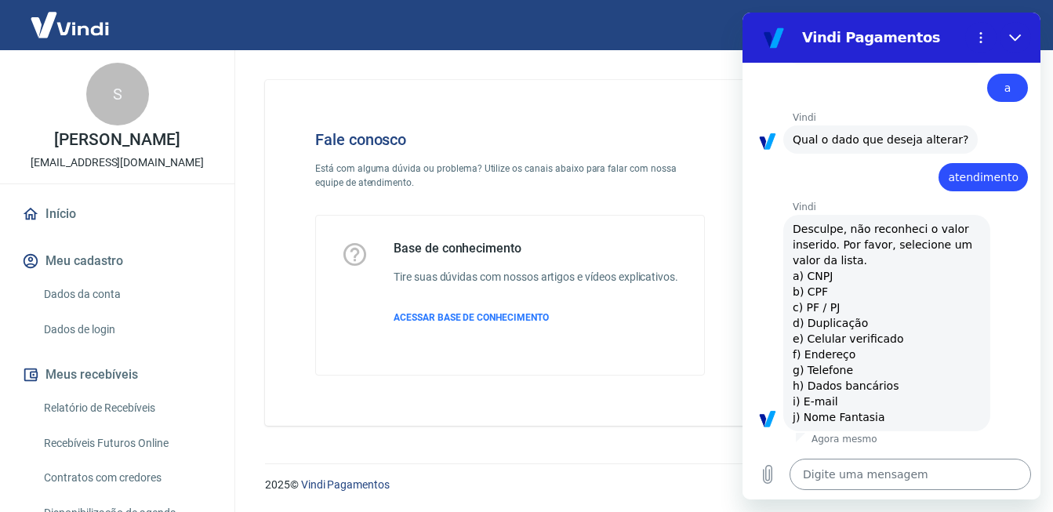
click at [903, 473] on textarea at bounding box center [911, 474] width 242 height 31
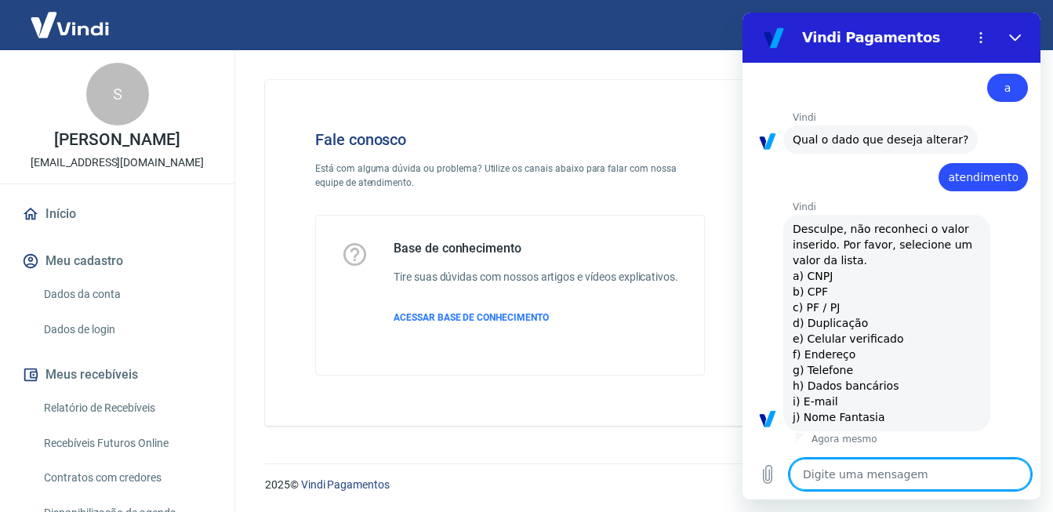
type textarea "p"
type textarea "x"
type textarea "pr"
type textarea "x"
type textarea "pre"
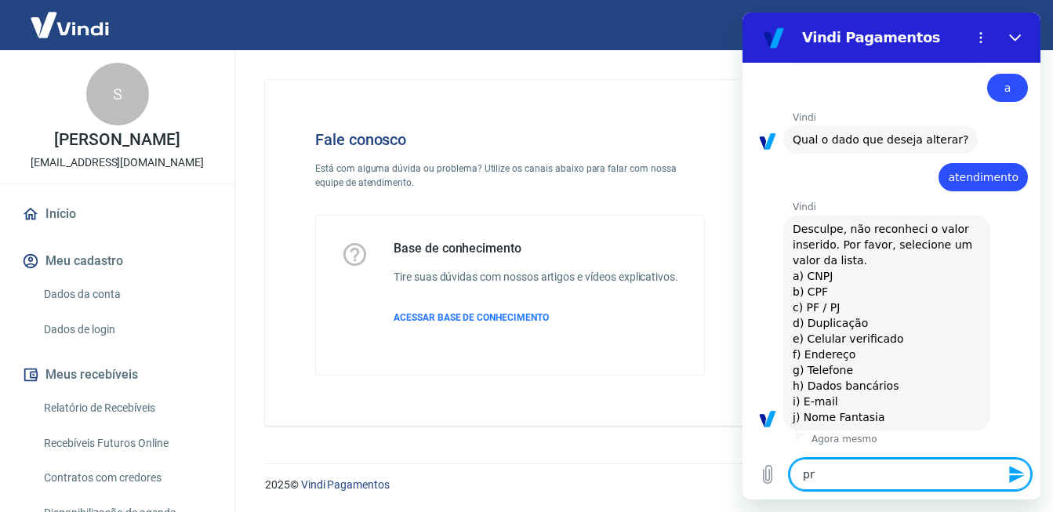
type textarea "x"
type textarea "prec"
type textarea "x"
type textarea "preci"
type textarea "x"
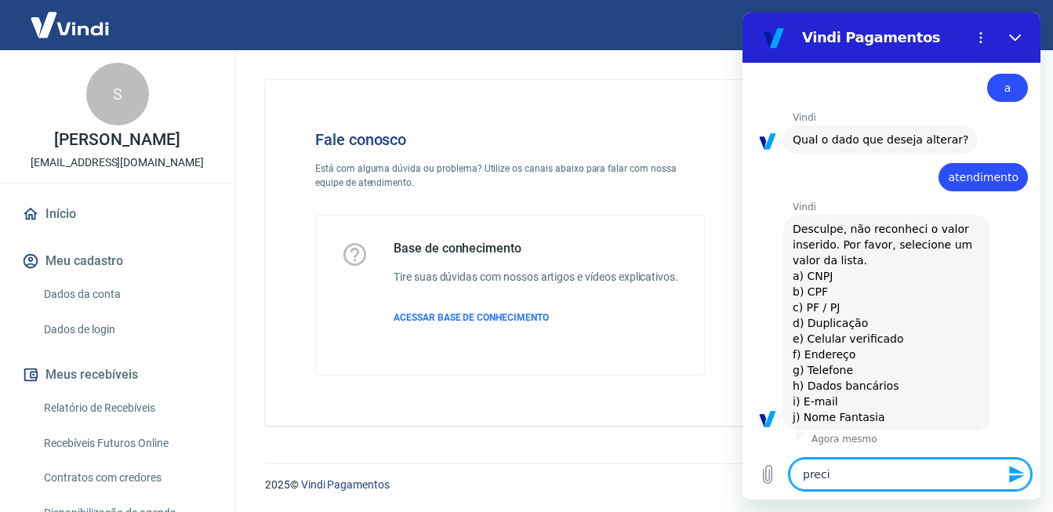
type textarea "precis"
type textarea "x"
type textarea "preciso"
type textarea "x"
type textarea "preciso"
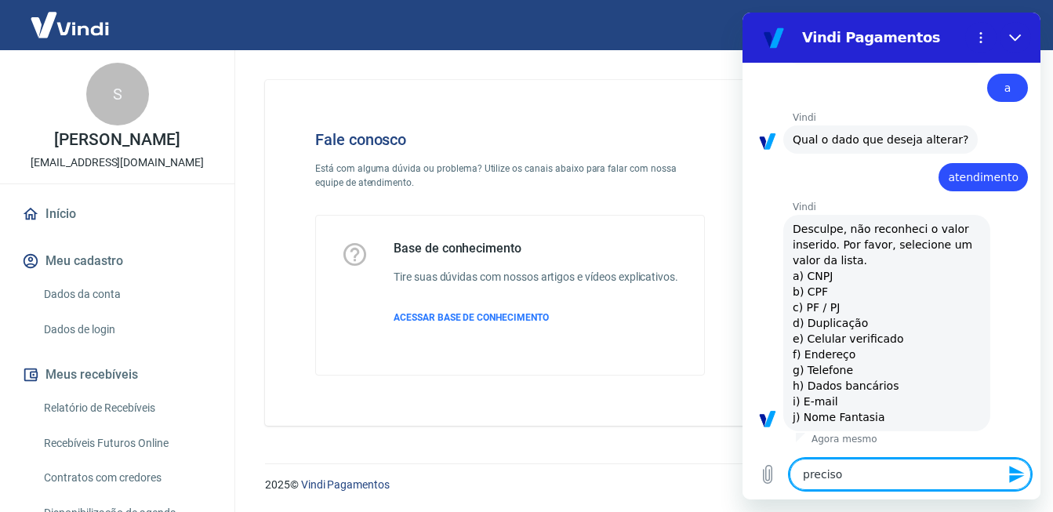
type textarea "x"
type textarea "preciso d"
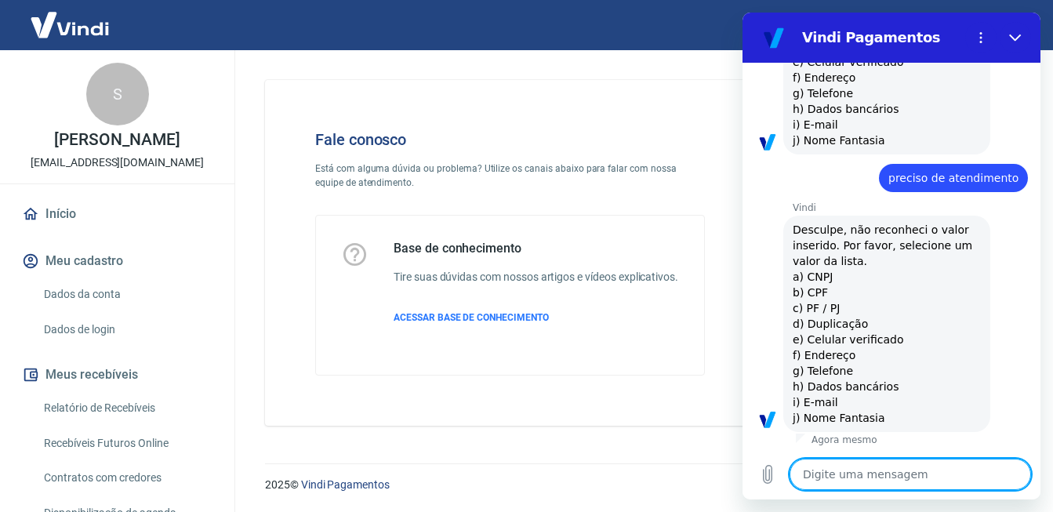
scroll to position [707, 0]
drag, startPoint x: 1012, startPoint y: 46, endPoint x: 1740, endPoint y: 49, distance: 727.9
click at [1012, 46] on button "Fechar" at bounding box center [1015, 37] width 31 height 31
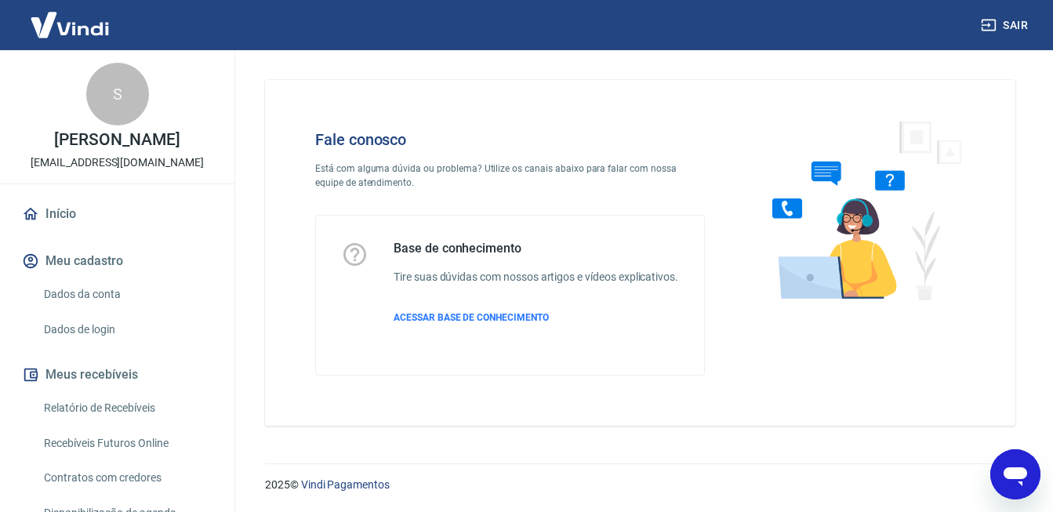
click at [64, 25] on img at bounding box center [70, 25] width 102 height 48
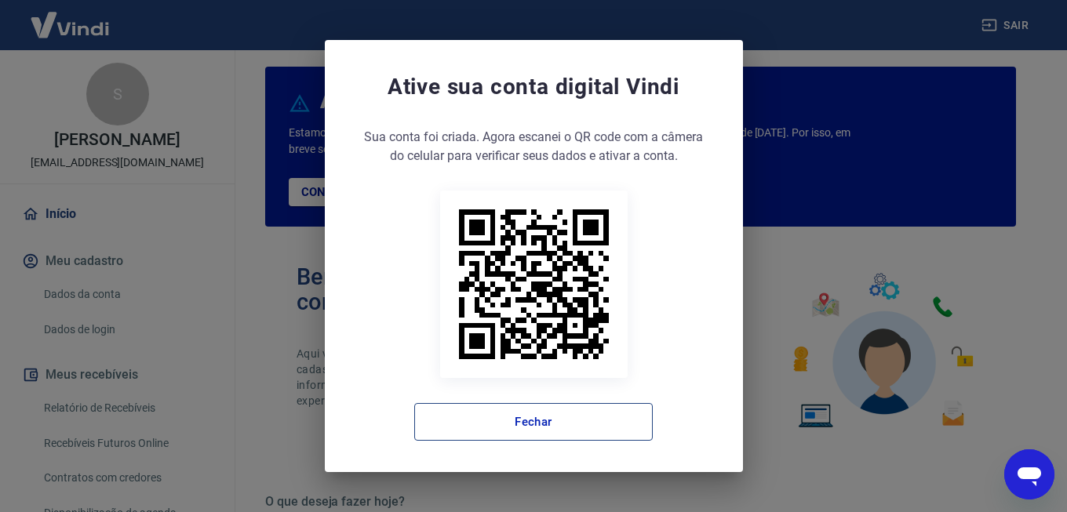
click at [527, 421] on button "Fechar" at bounding box center [533, 422] width 238 height 38
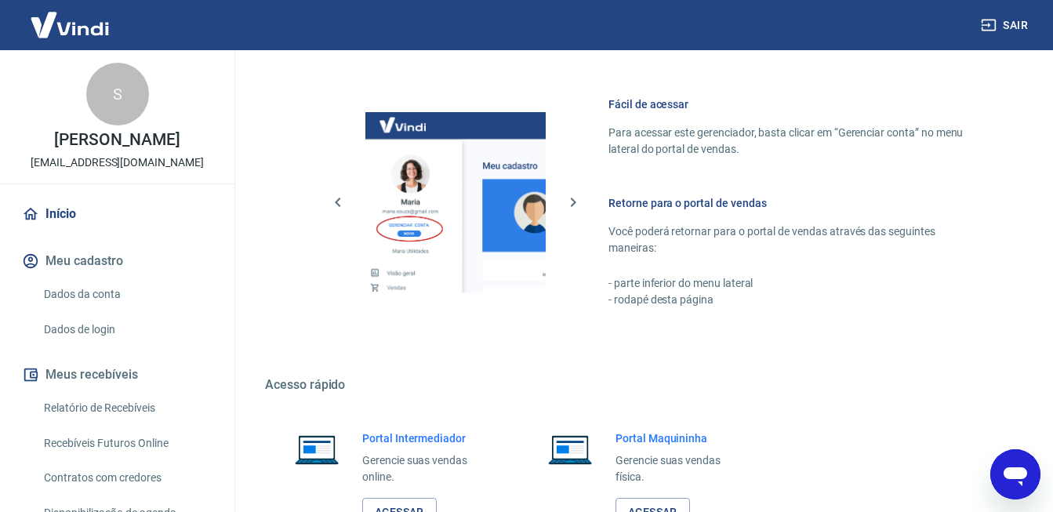
scroll to position [937, 0]
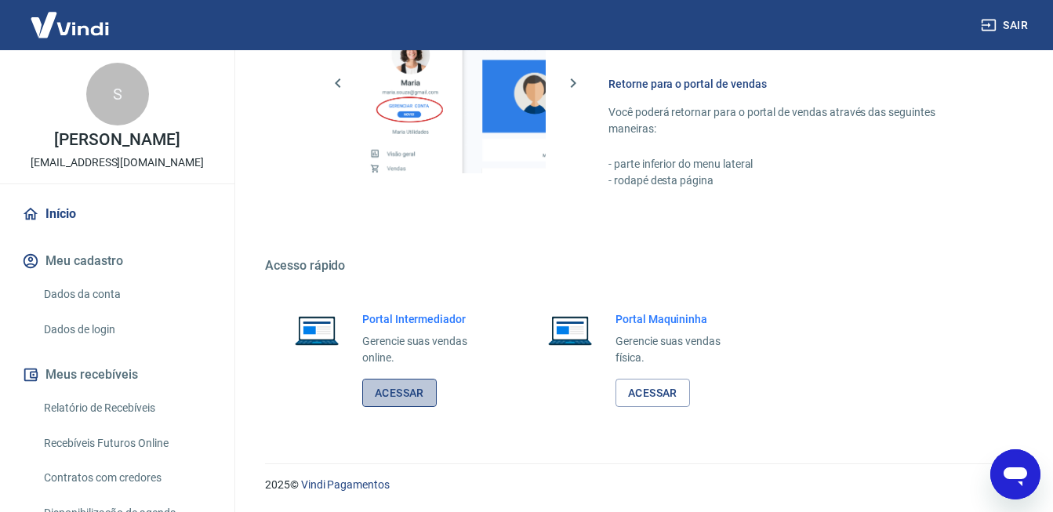
click at [395, 393] on link "Acessar" at bounding box center [399, 393] width 75 height 29
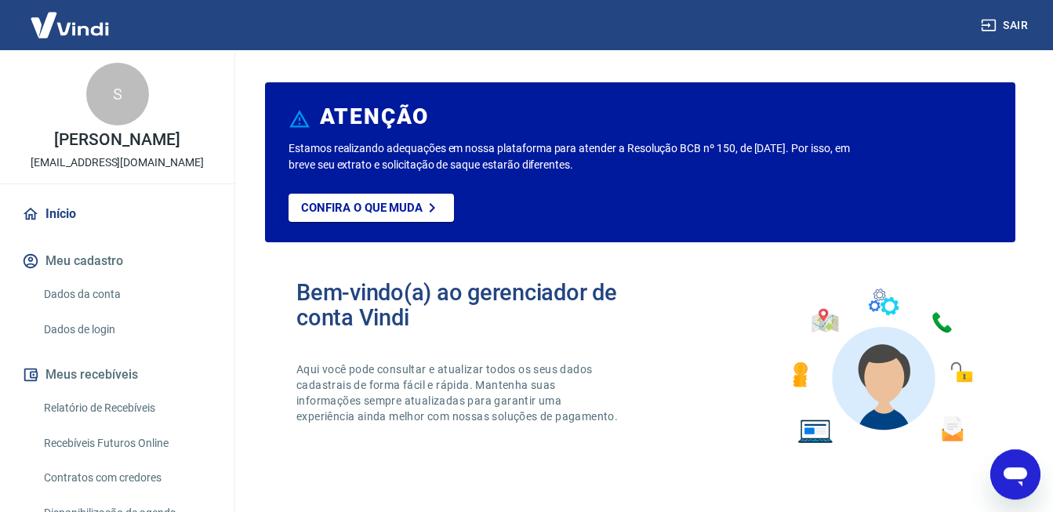
scroll to position [0, 0]
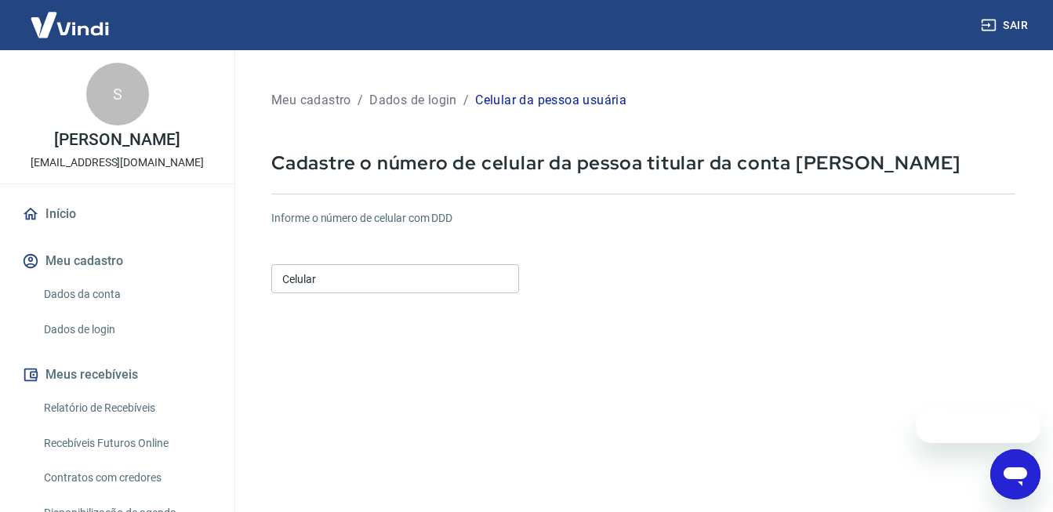
click at [380, 283] on input "Celular" at bounding box center [395, 278] width 248 height 29
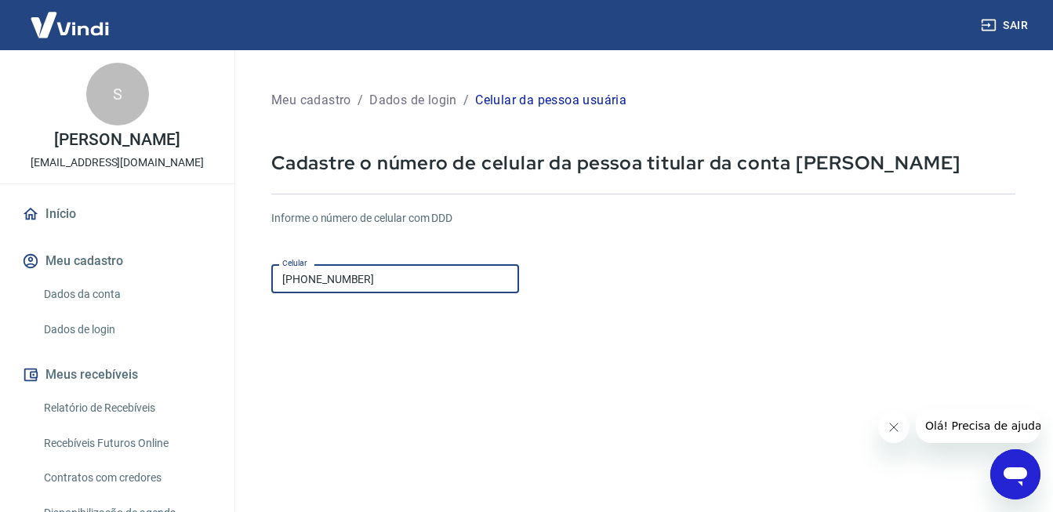
scroll to position [231, 0]
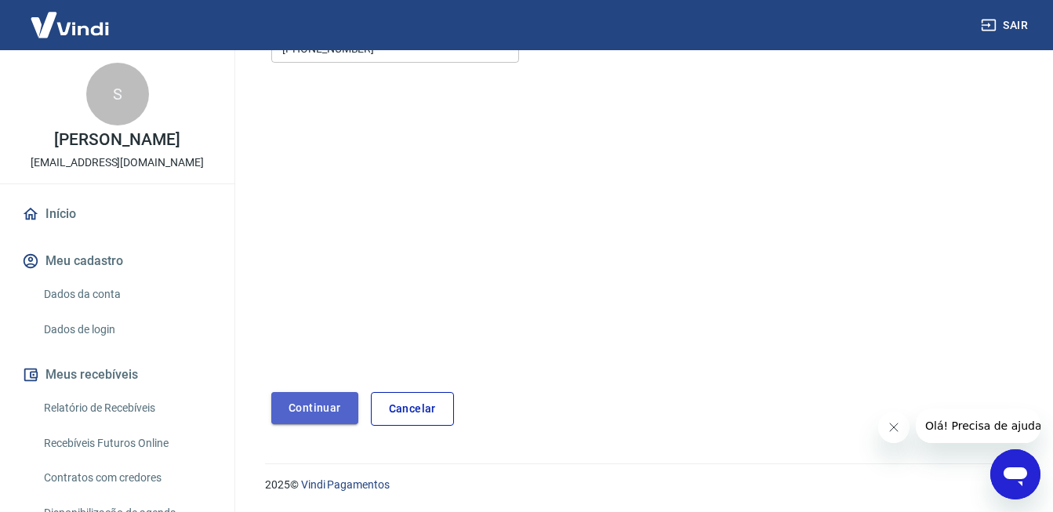
click at [318, 401] on button "Continuar" at bounding box center [314, 408] width 87 height 32
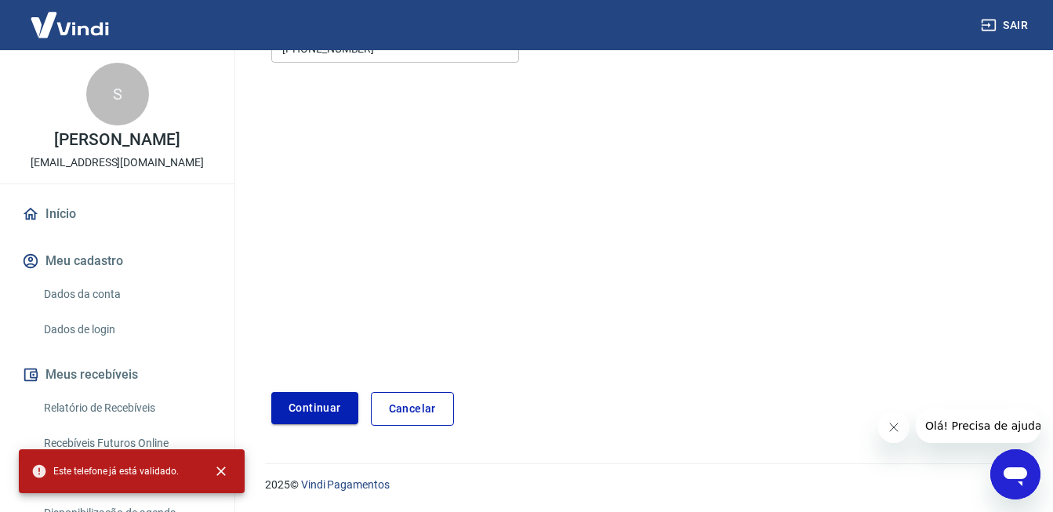
scroll to position [0, 0]
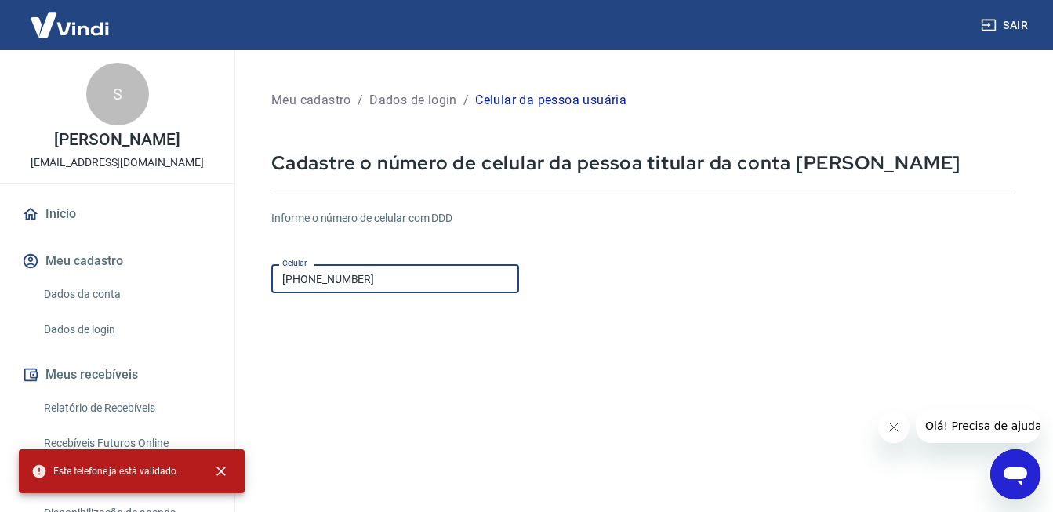
drag, startPoint x: 395, startPoint y: 281, endPoint x: 312, endPoint y: 277, distance: 82.4
click at [312, 277] on input "(21) 92008-5977" at bounding box center [395, 278] width 248 height 29
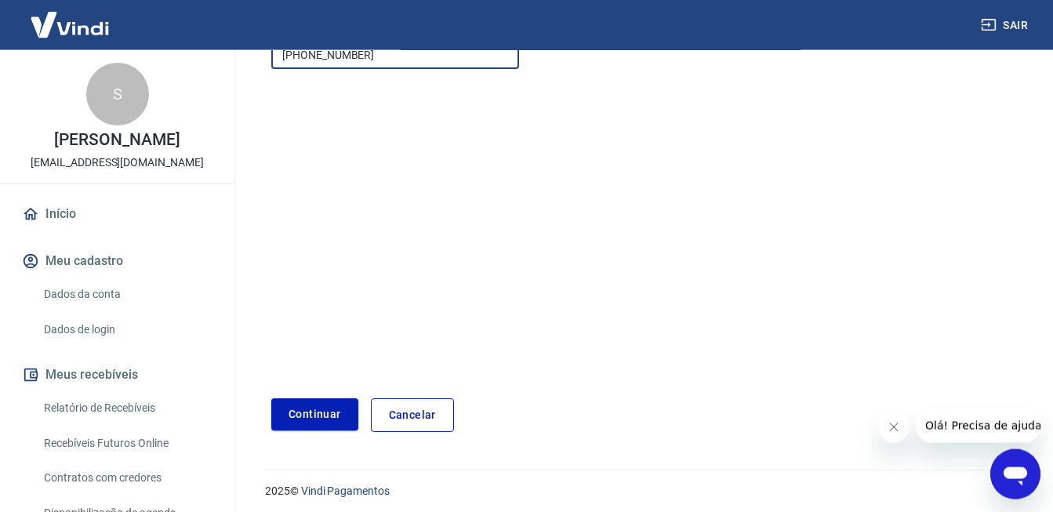
scroll to position [231, 0]
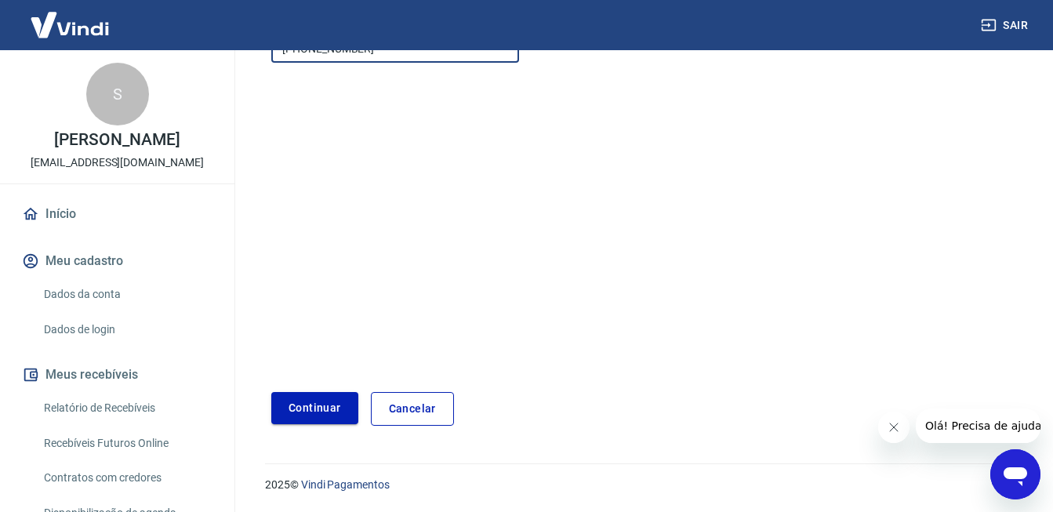
type input "(21) 99592-8313"
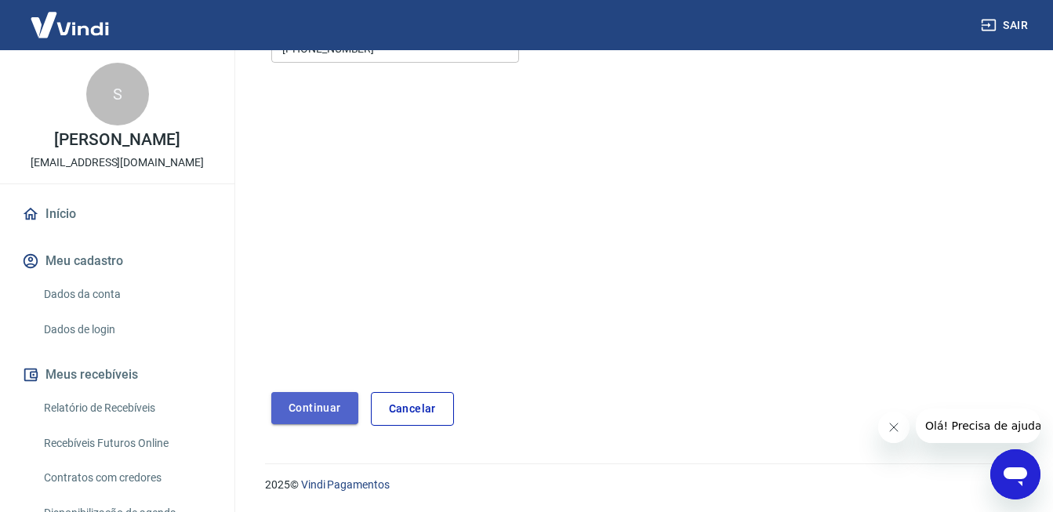
click at [303, 420] on button "Continuar" at bounding box center [314, 408] width 87 height 32
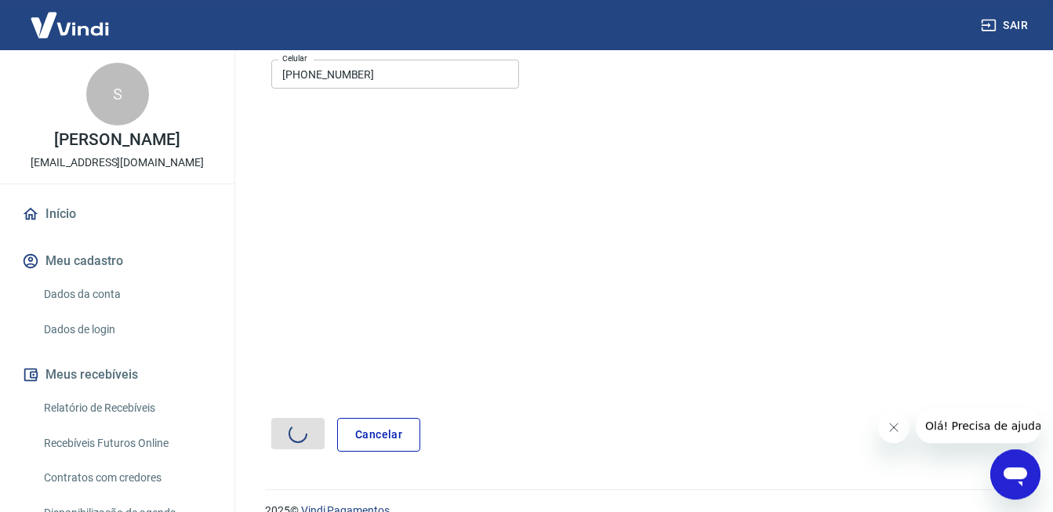
scroll to position [7, 0]
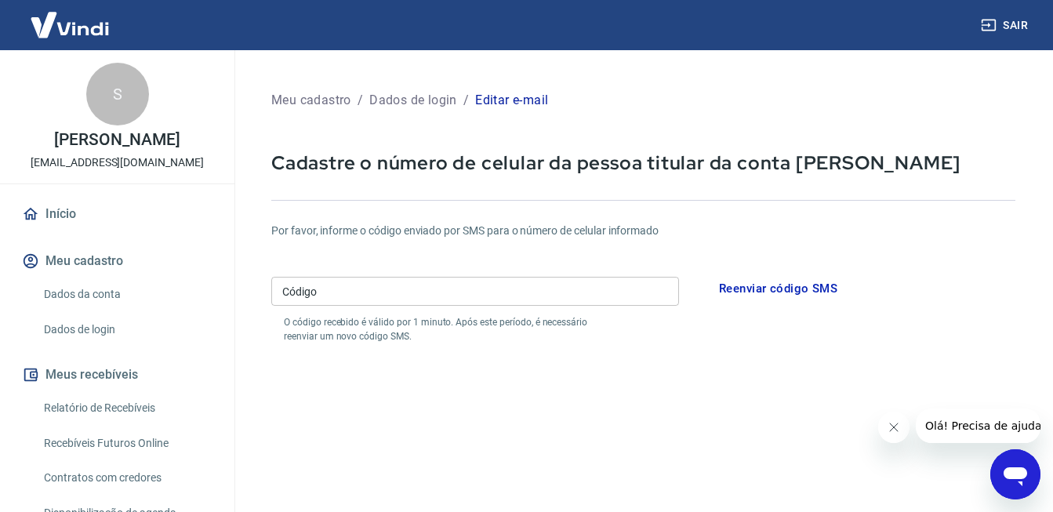
click at [369, 293] on input "Código" at bounding box center [475, 291] width 408 height 29
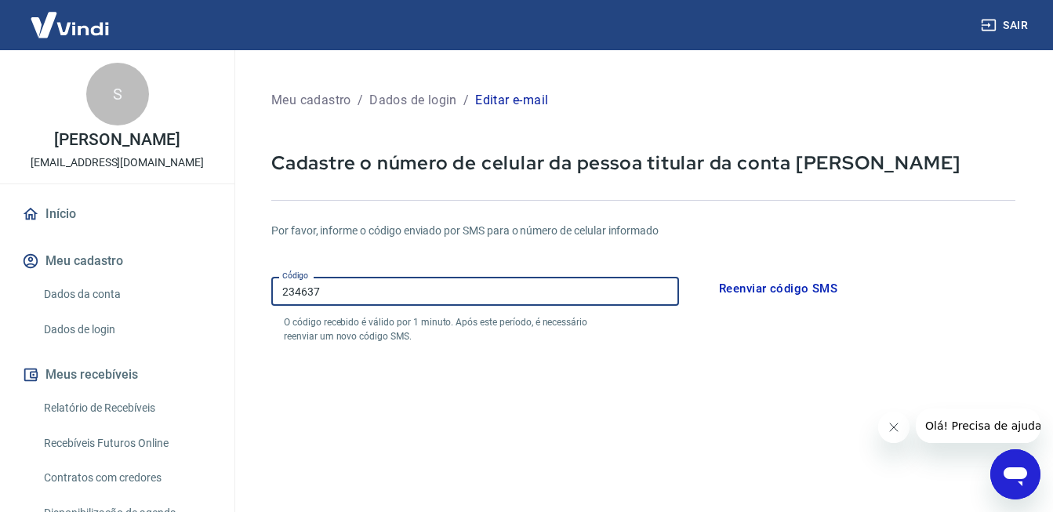
scroll to position [290, 0]
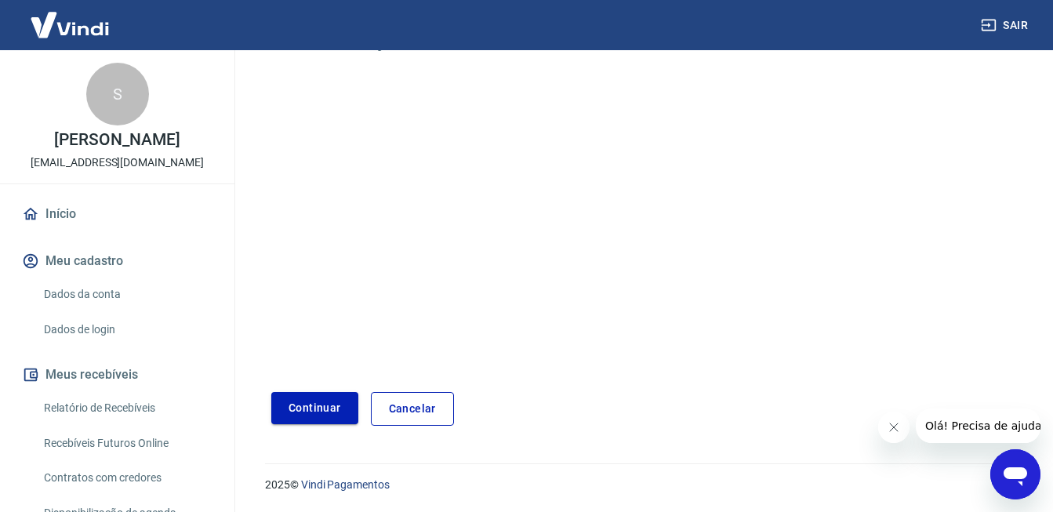
type input "234637"
click at [346, 407] on button "Continuar" at bounding box center [314, 408] width 87 height 32
click at [317, 419] on button "Continuar" at bounding box center [314, 408] width 87 height 32
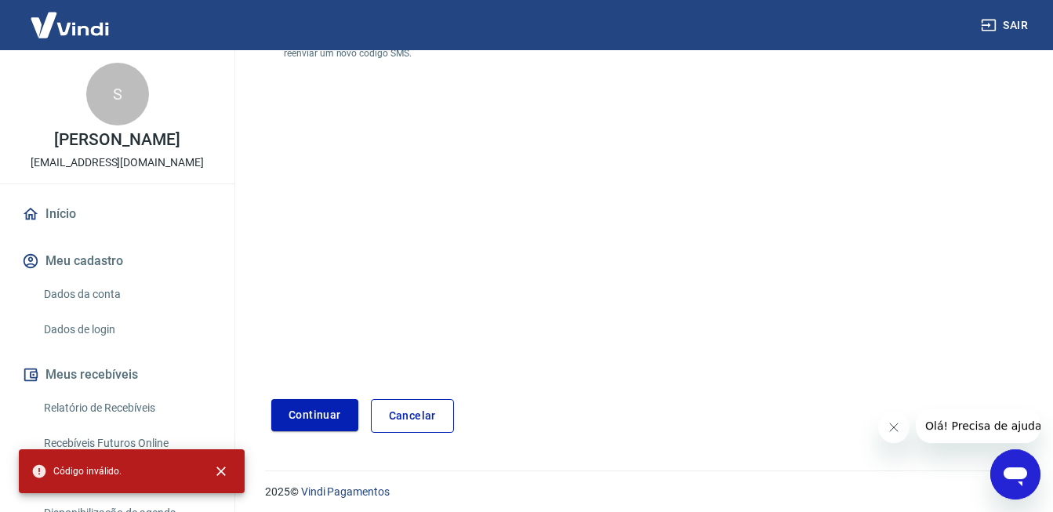
scroll to position [0, 0]
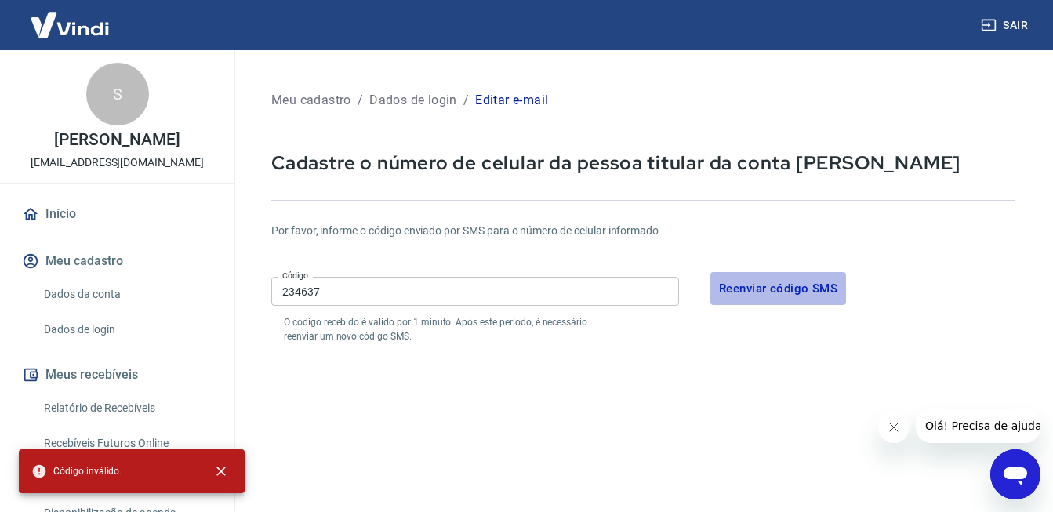
click at [749, 290] on button "Reenviar código SMS" at bounding box center [779, 288] width 136 height 33
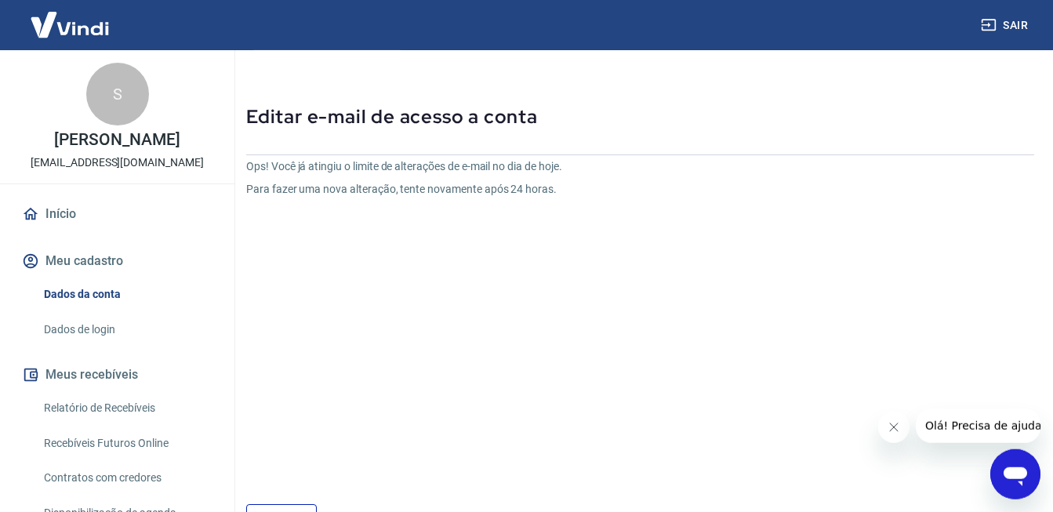
scroll to position [80, 0]
